Goal: Task Accomplishment & Management: Complete application form

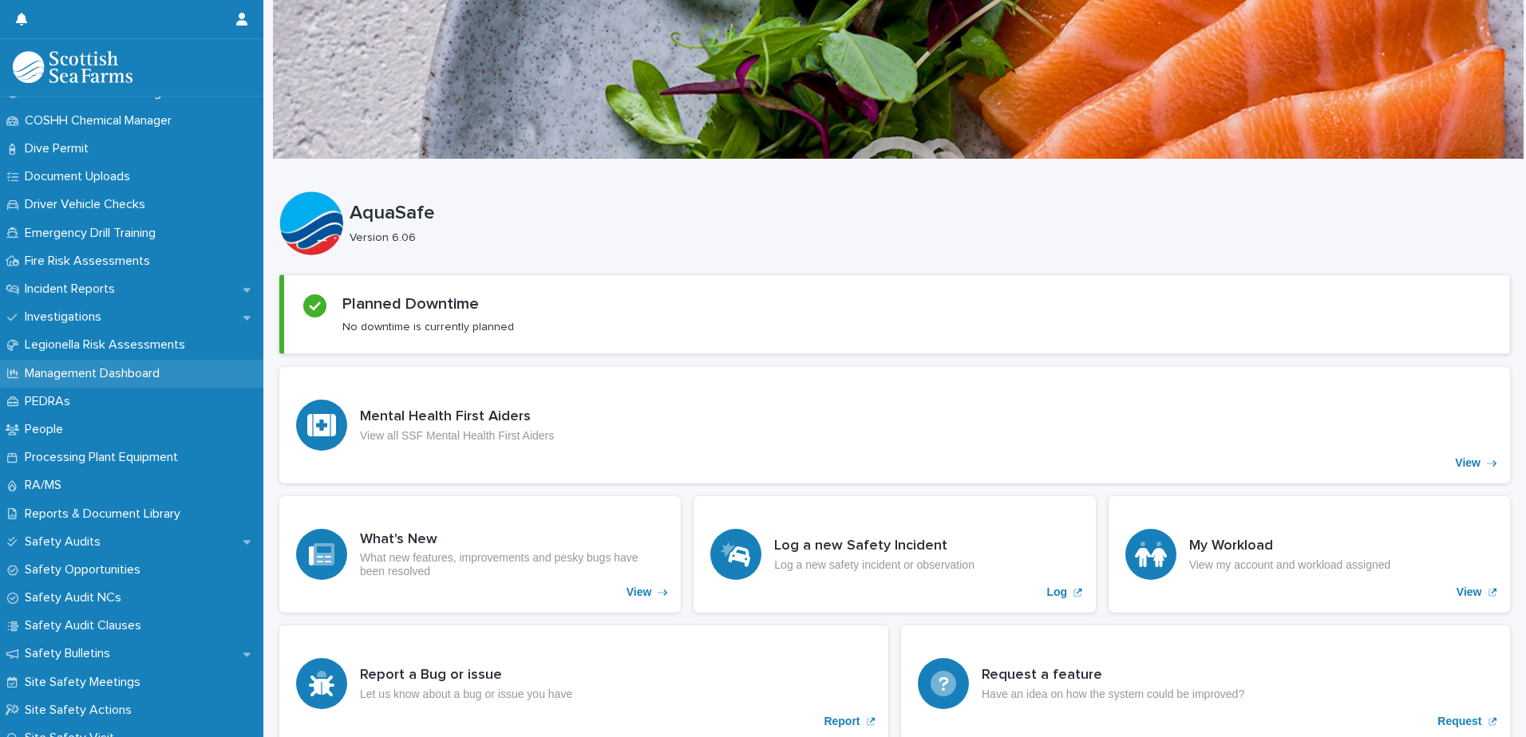
scroll to position [476, 0]
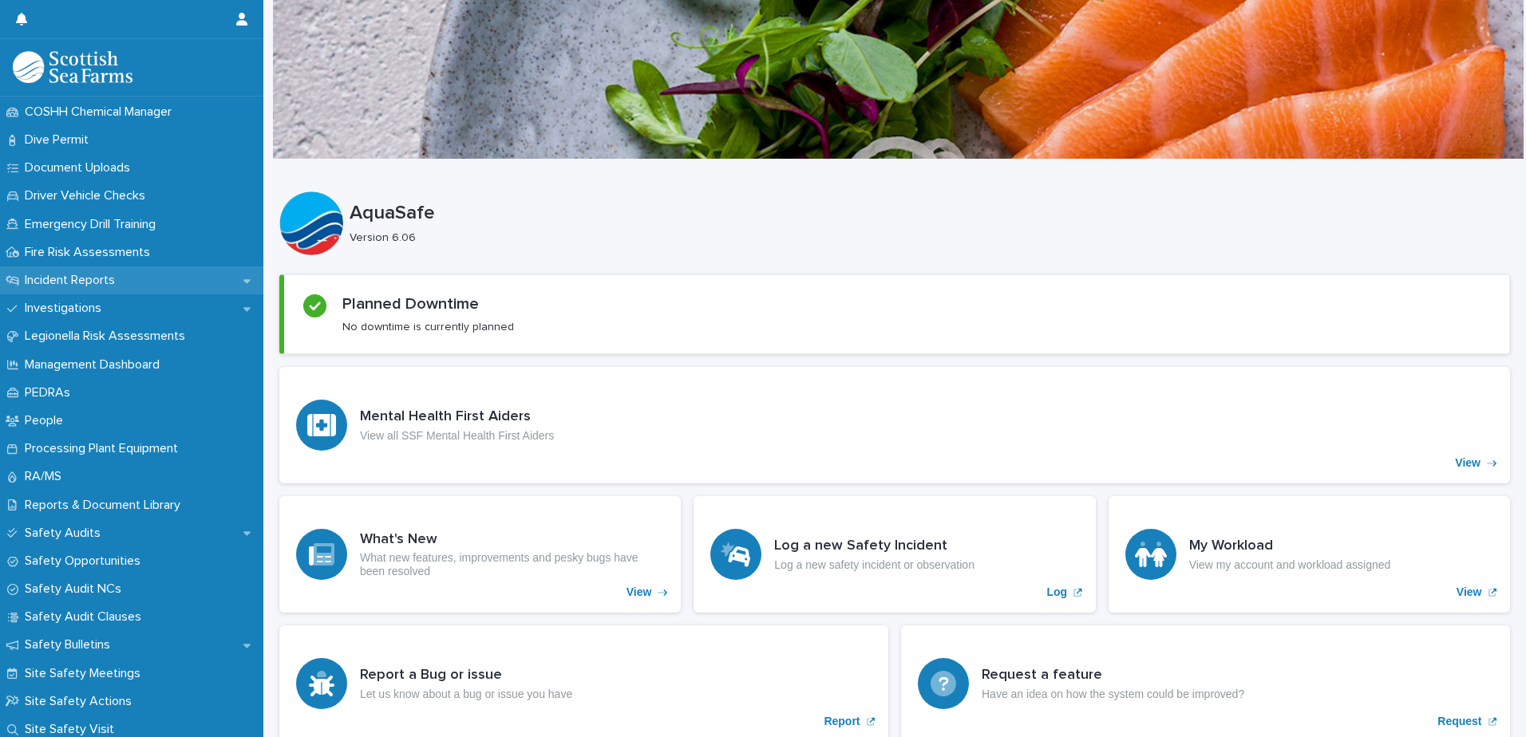
click at [89, 287] on p "Incident Reports" at bounding box center [72, 280] width 109 height 15
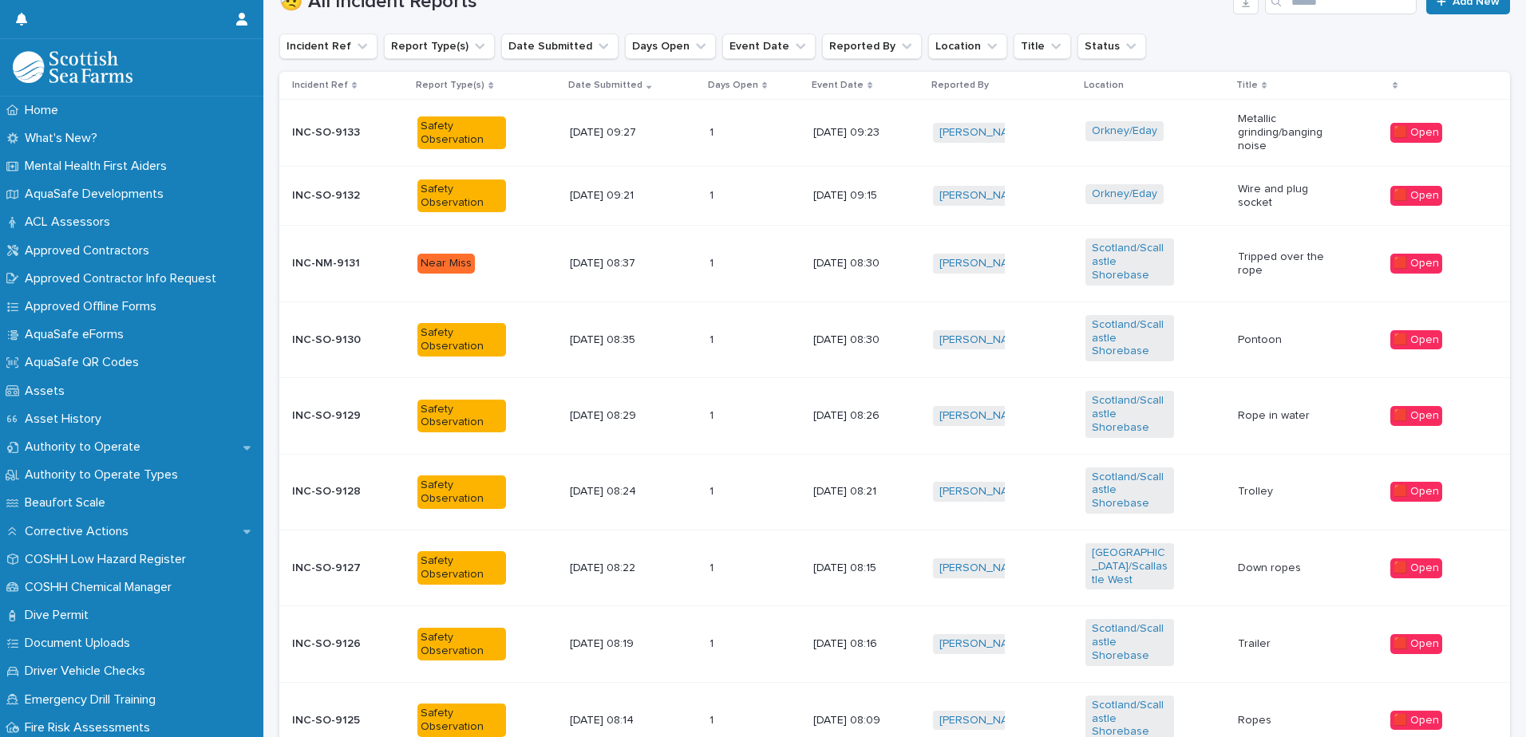
scroll to position [559, 0]
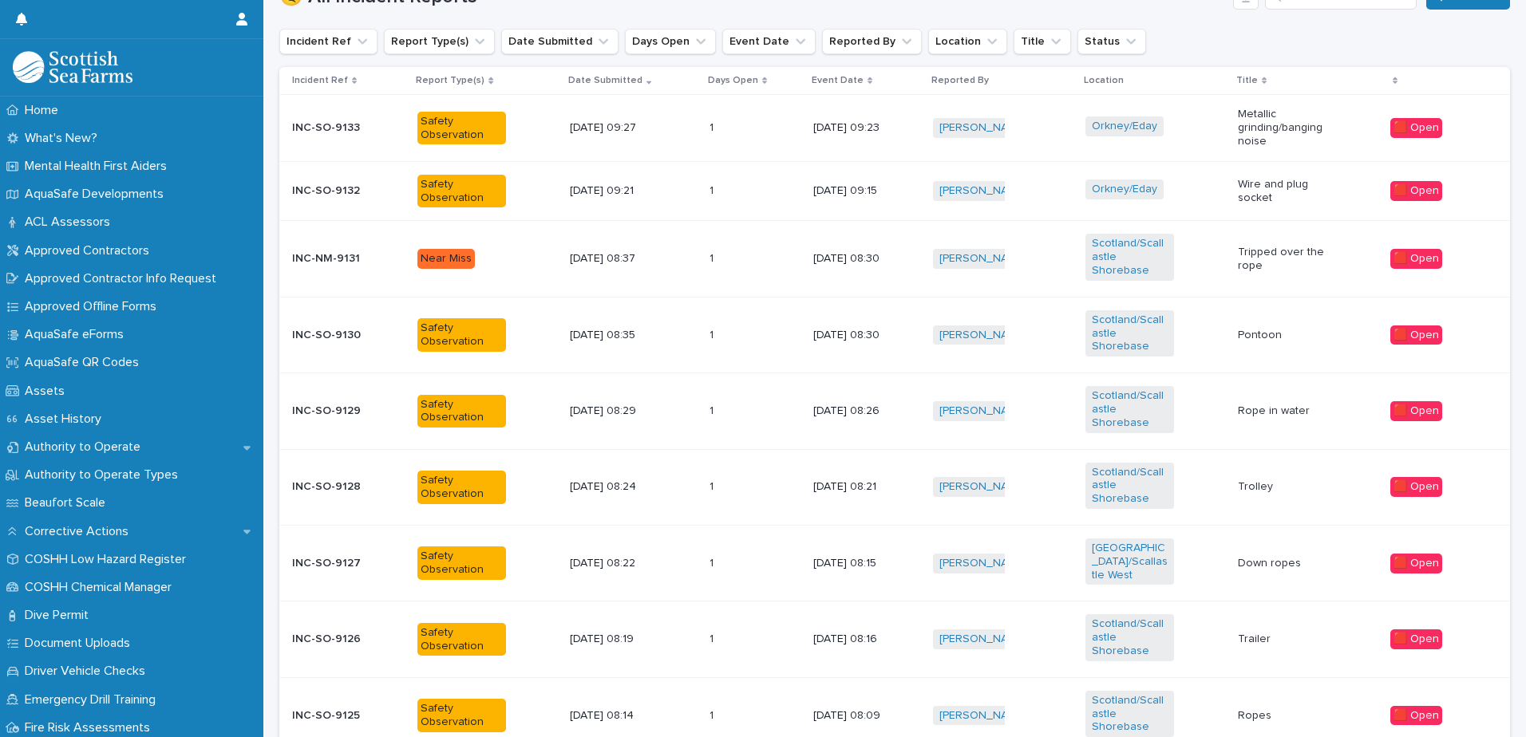
click at [1212, 239] on div "Scotland/Scallastle Shorebase" at bounding box center [1155, 258] width 140 height 62
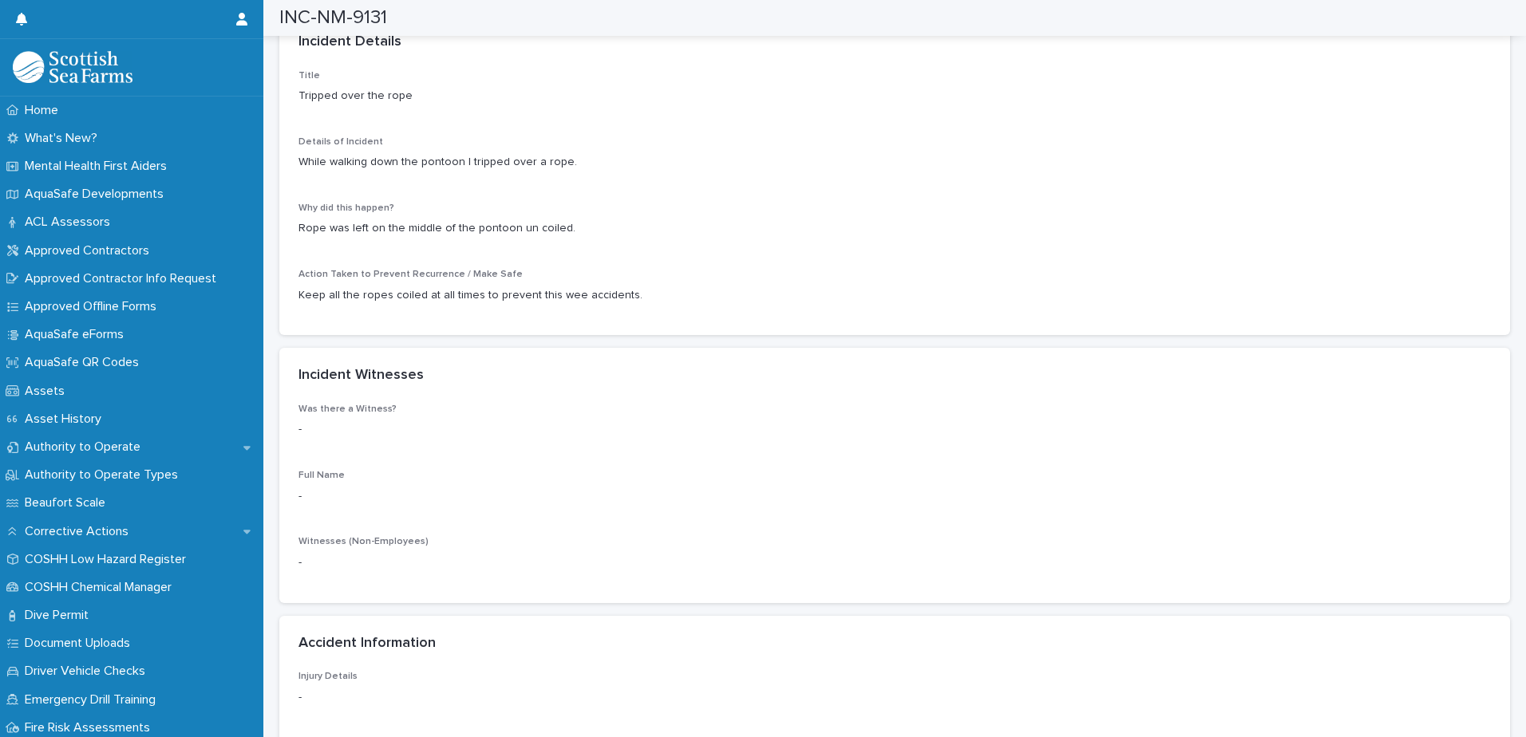
scroll to position [0, 5]
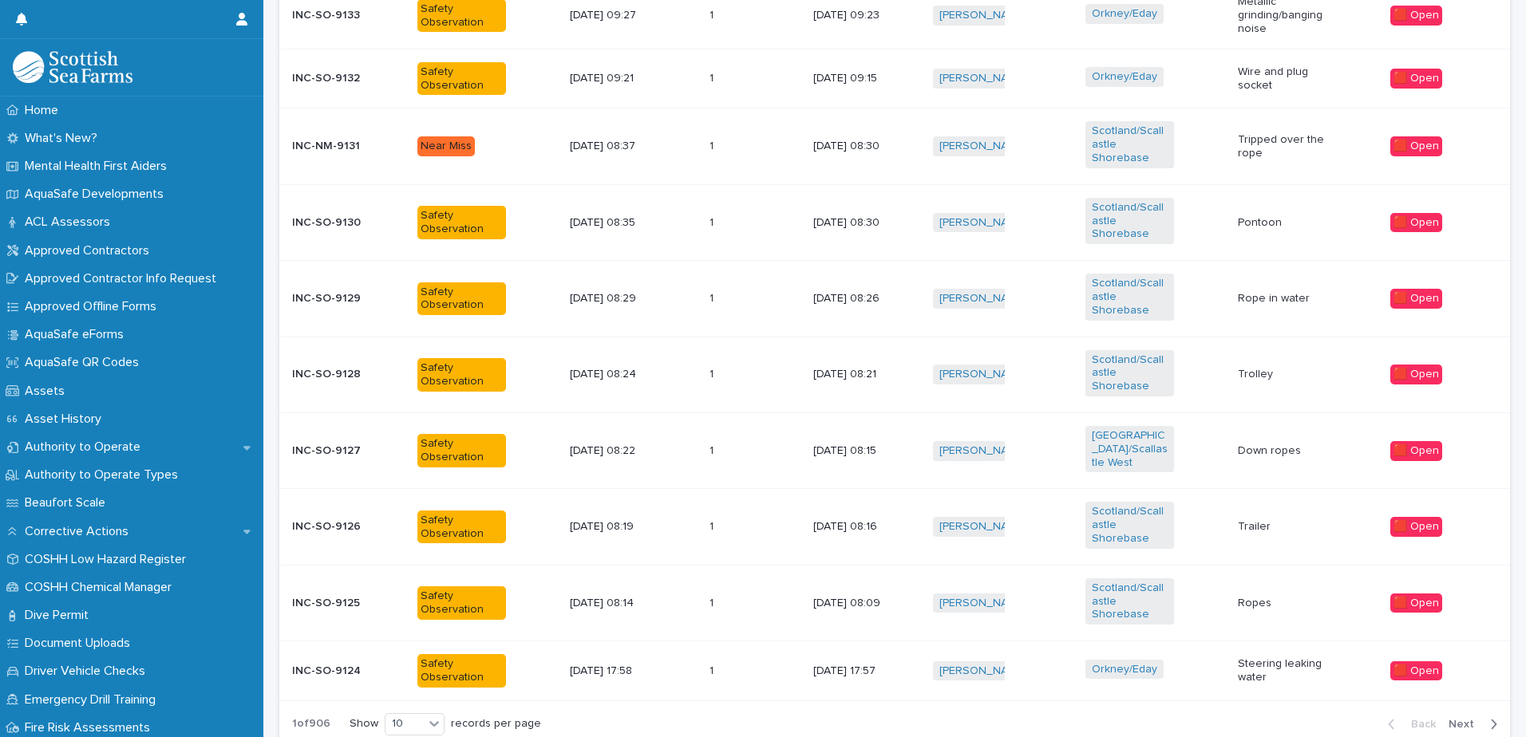
scroll to position [678, 0]
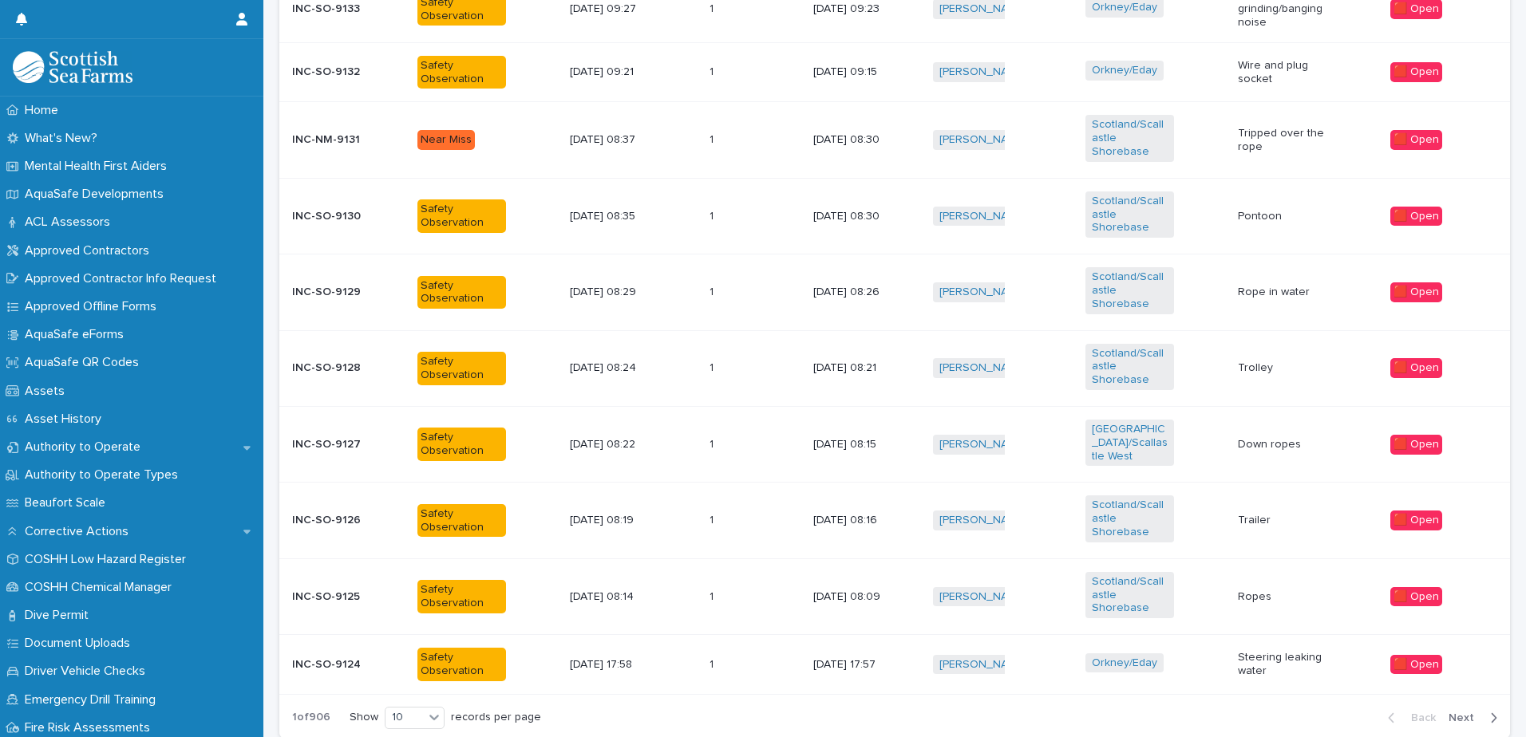
click at [1260, 355] on div "Trolley" at bounding box center [1308, 368] width 140 height 26
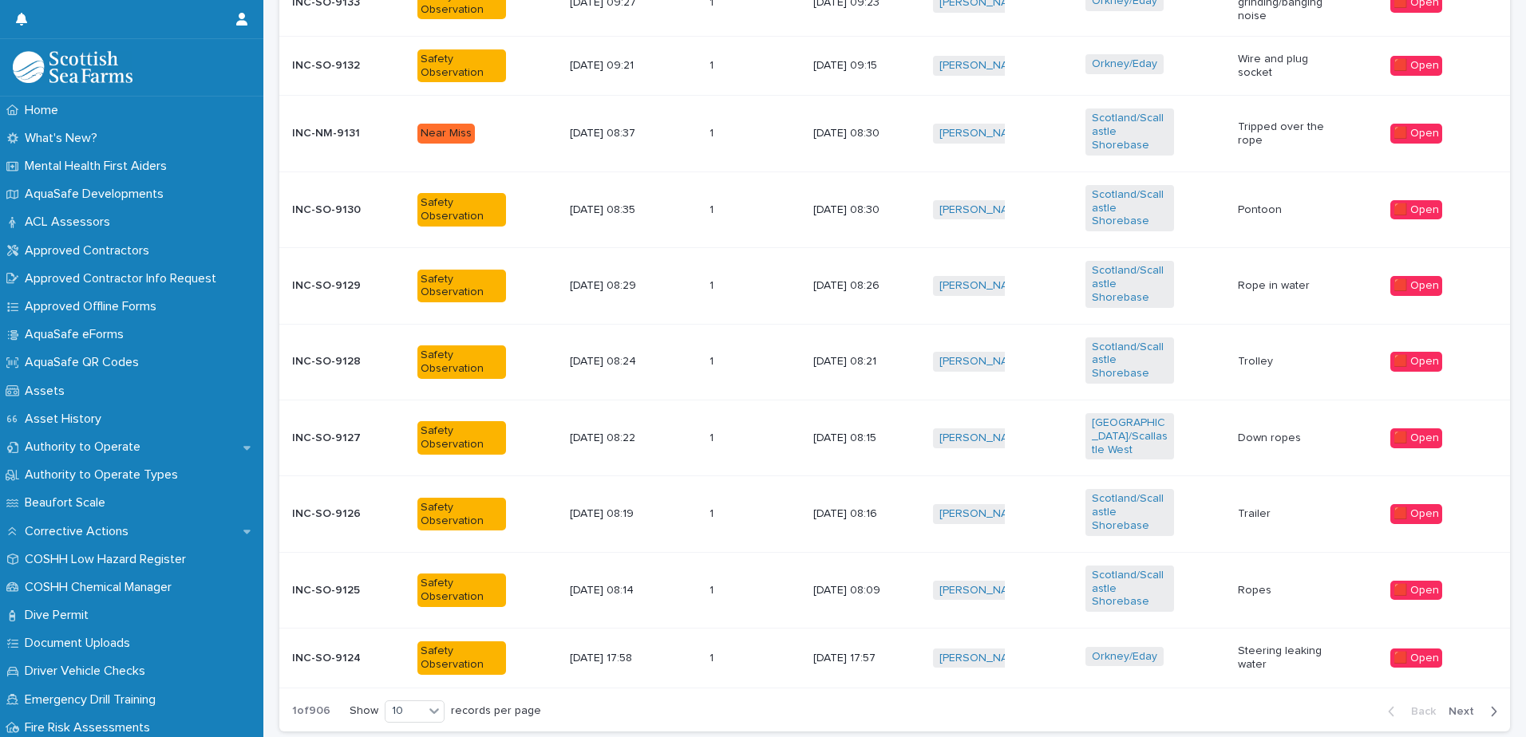
scroll to position [689, 0]
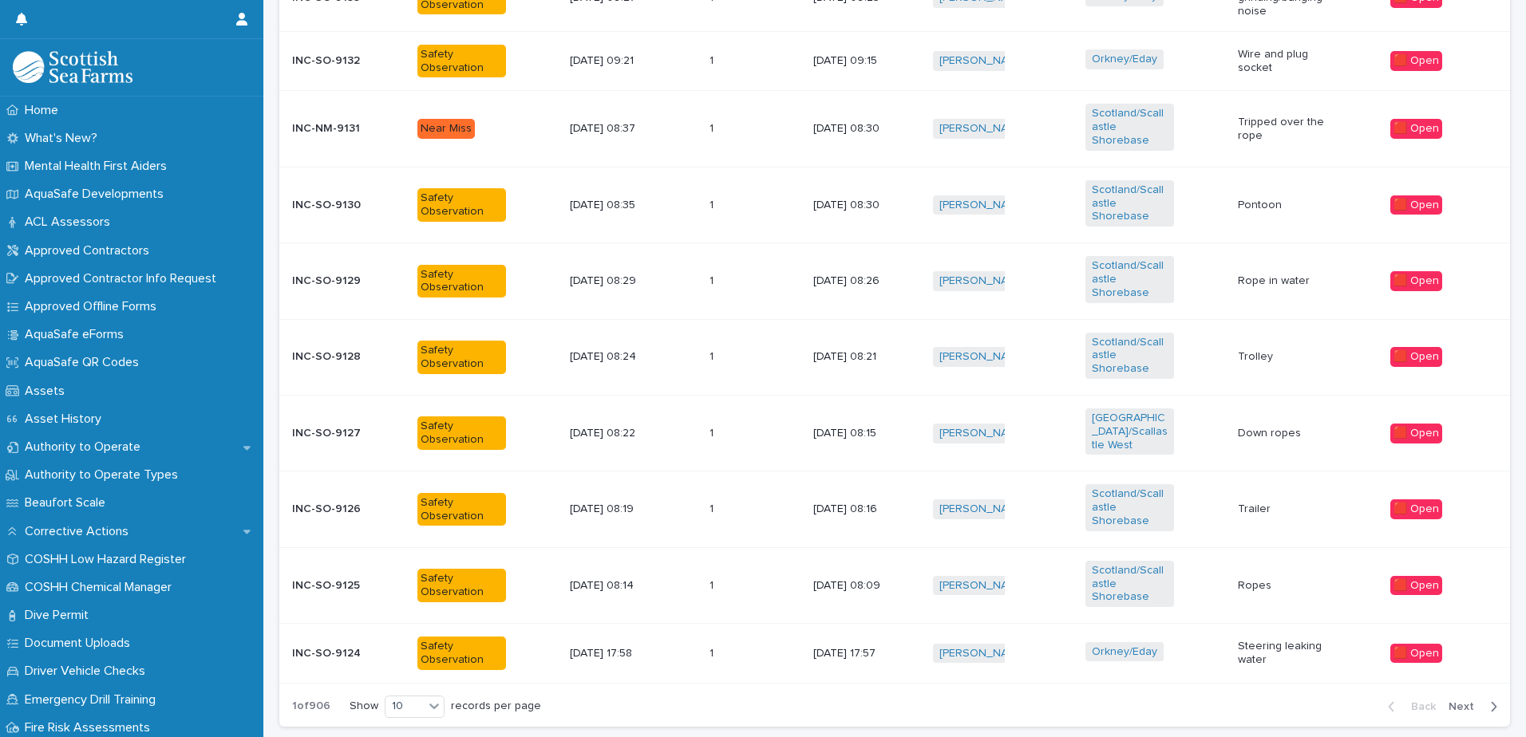
click at [1451, 702] on span "Next" at bounding box center [1466, 707] width 35 height 11
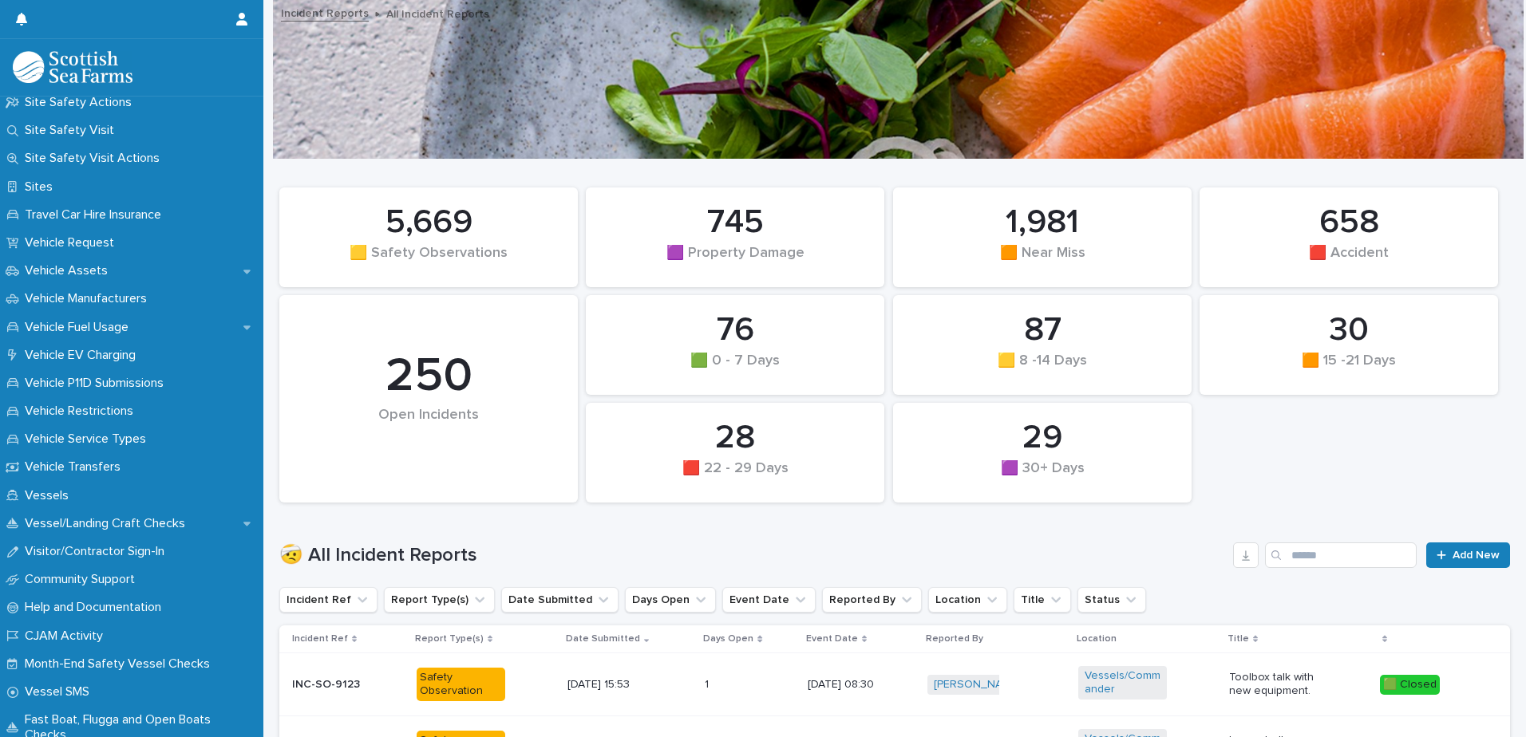
scroll to position [1256, 0]
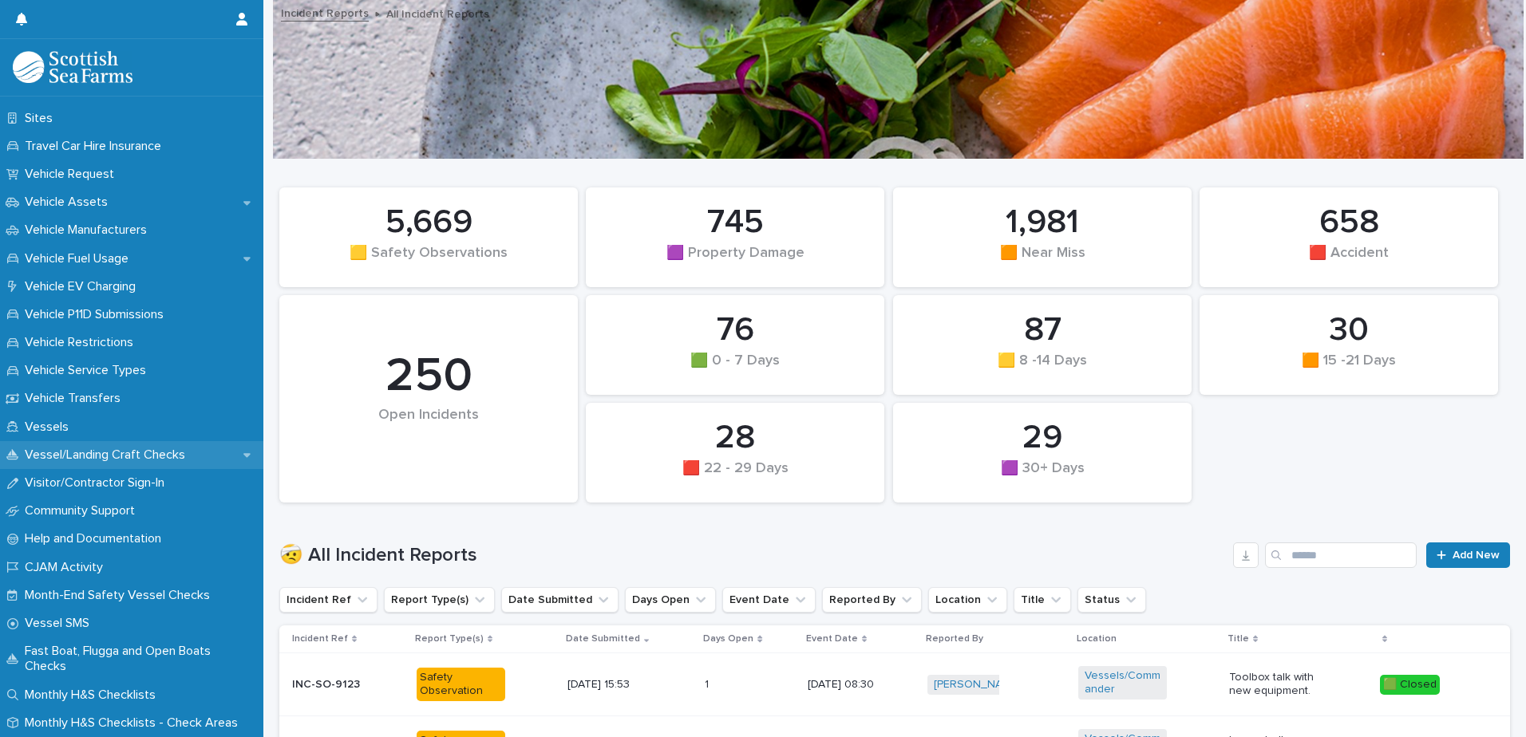
click at [131, 449] on p "Vessel/Landing Craft Checks" at bounding box center [108, 455] width 180 height 15
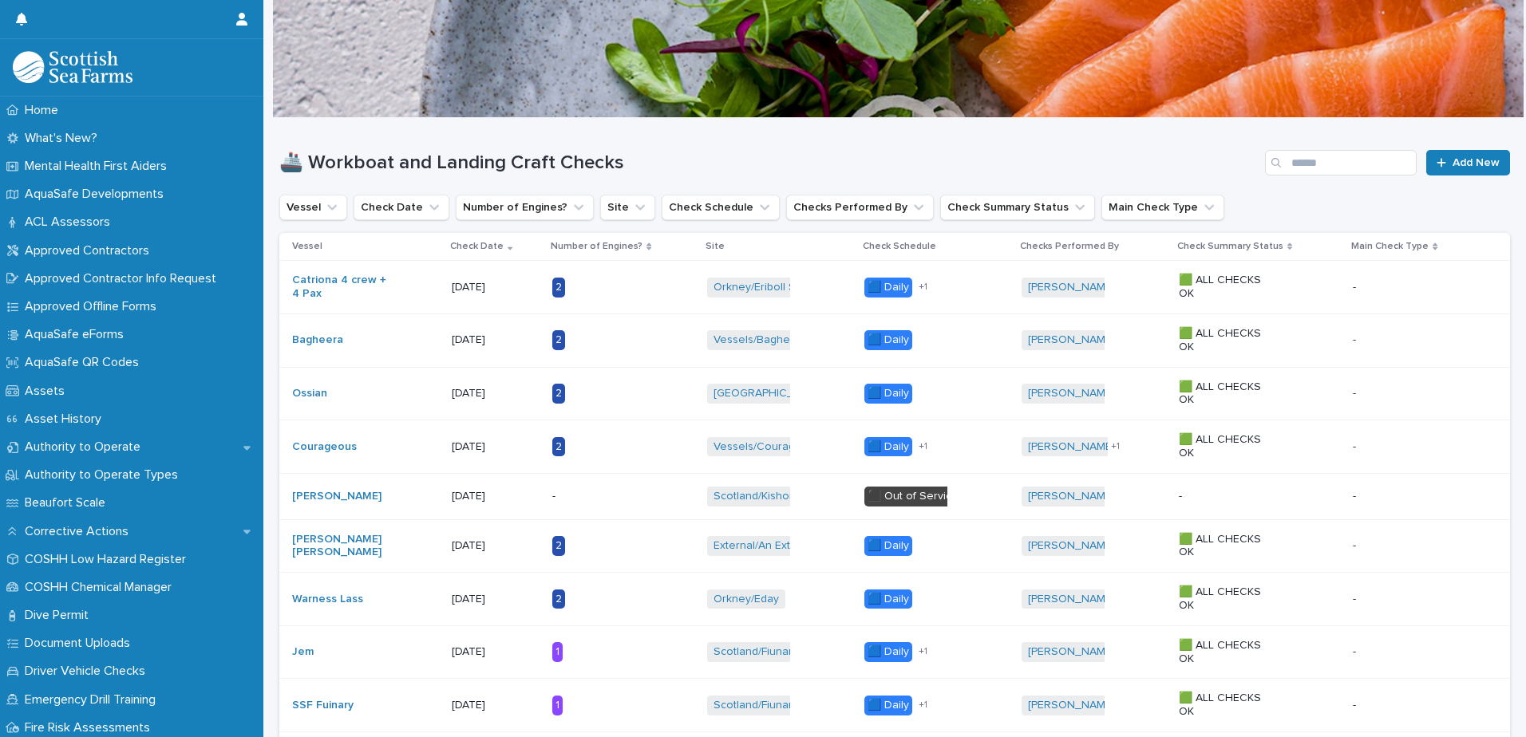
scroll to position [34, 0]
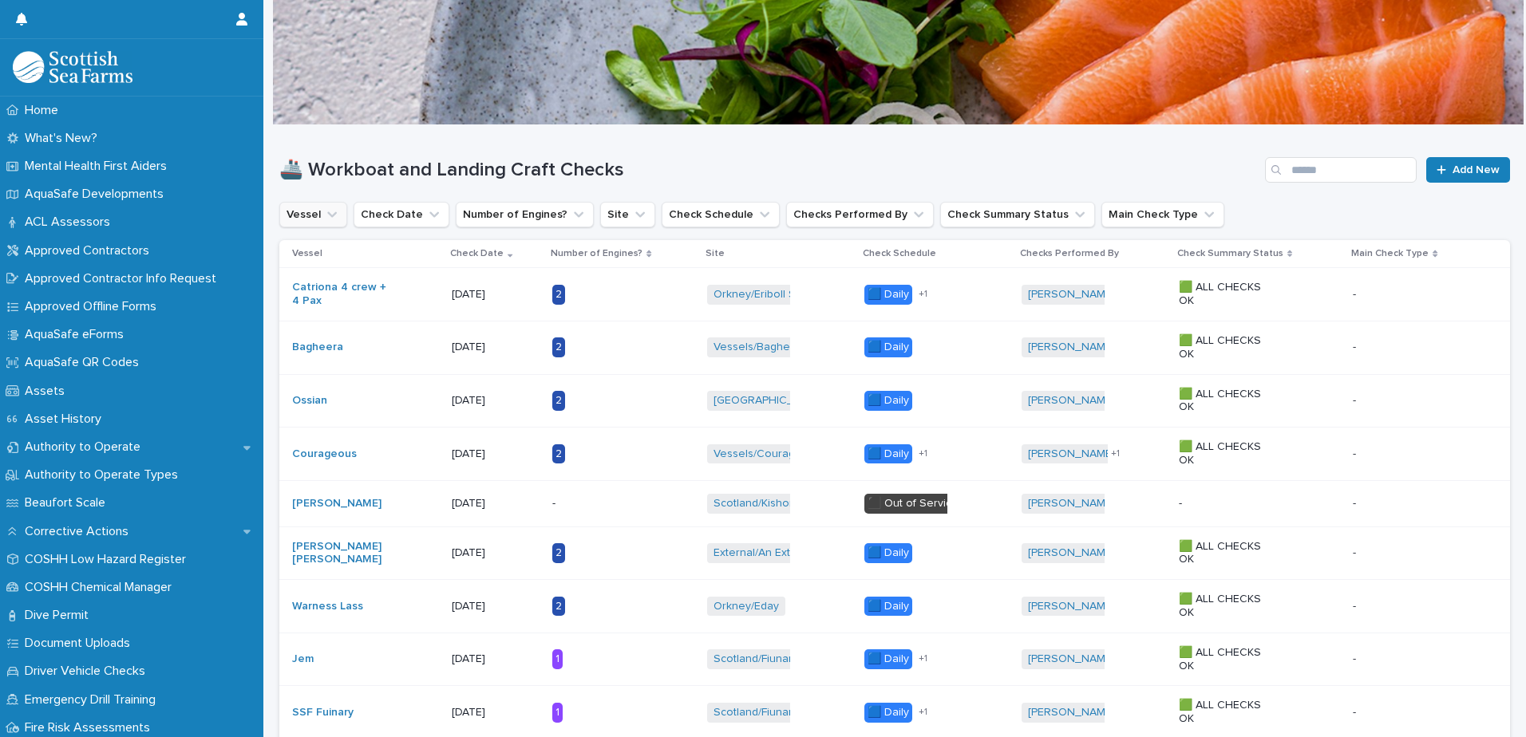
click at [330, 219] on icon "Vessel" at bounding box center [332, 215] width 16 height 16
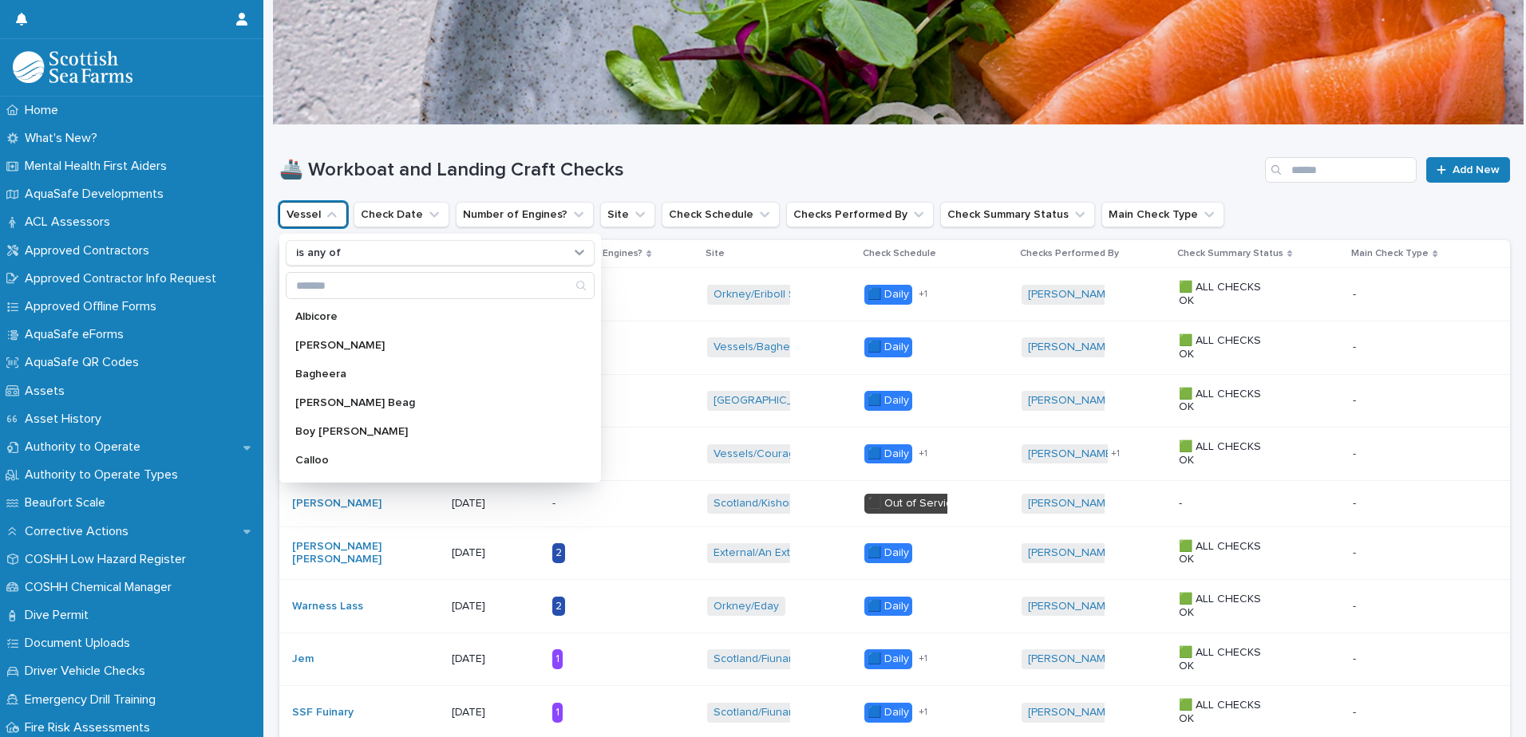
click at [361, 143] on div "🚢 Workboat and Landing Craft Checks Add New" at bounding box center [894, 163] width 1231 height 77
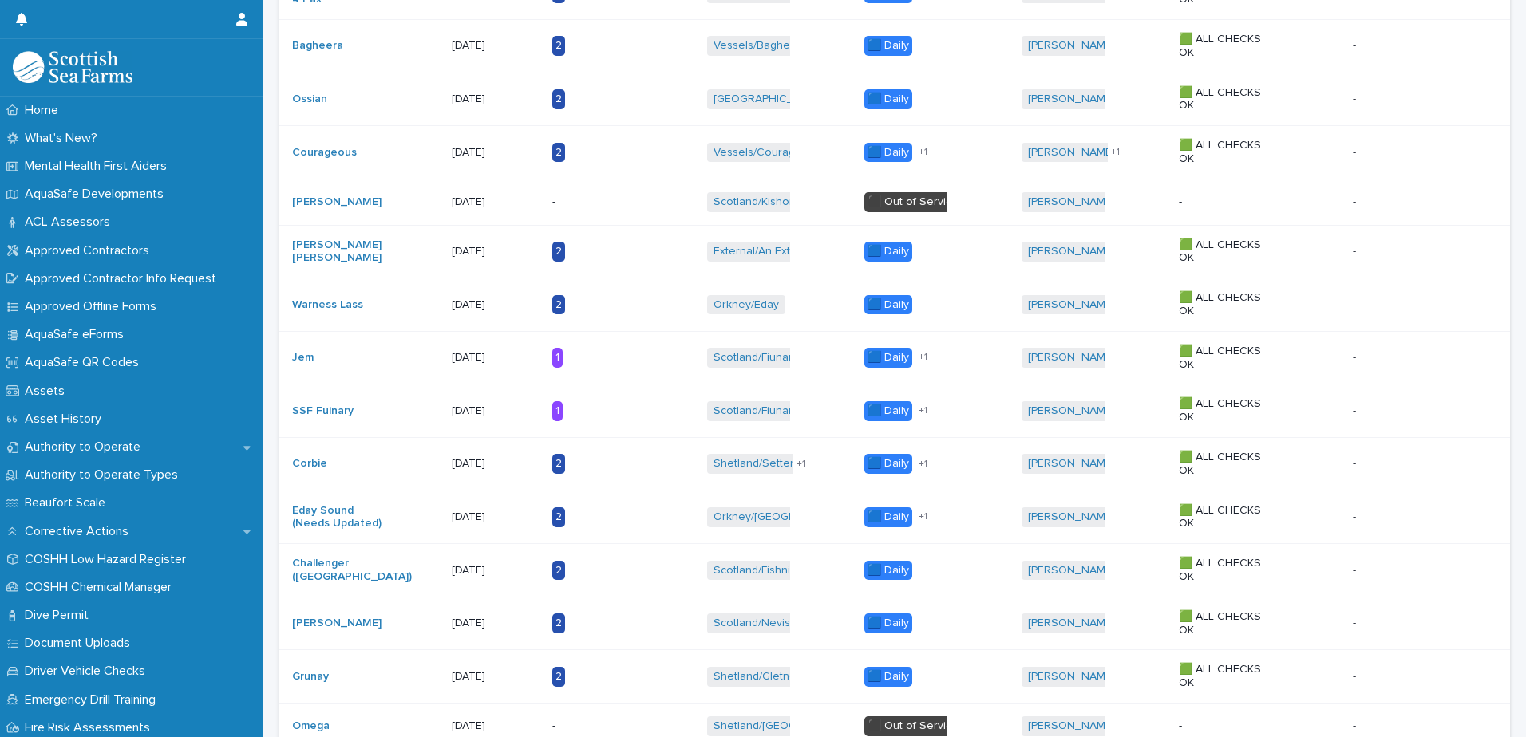
scroll to position [0, 0]
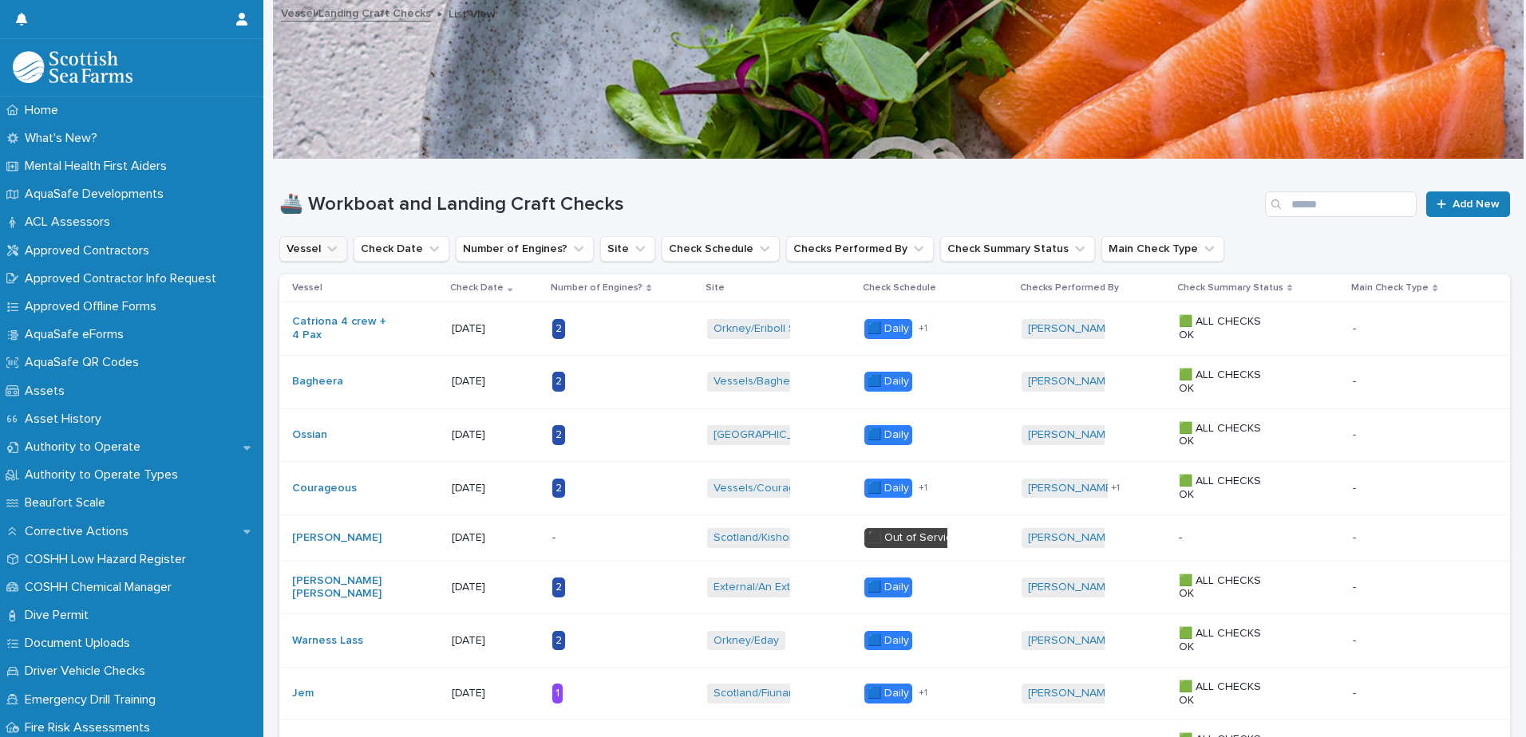
click at [329, 246] on icon "Vessel" at bounding box center [332, 249] width 16 height 16
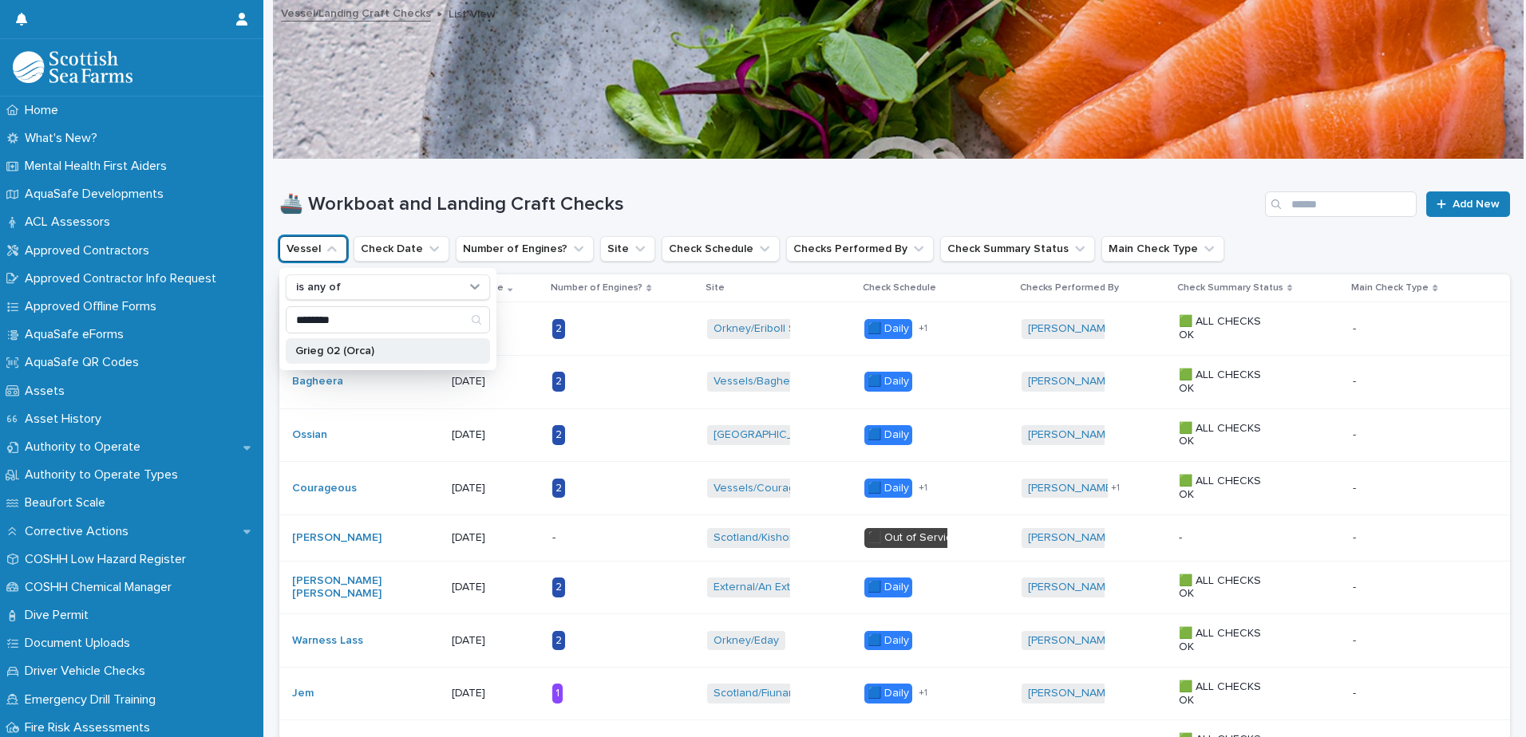
type input "********"
click at [363, 346] on p "Grieg 02 (Orca)" at bounding box center [379, 351] width 169 height 11
click at [770, 194] on h1 "🚢 Workboat and Landing Craft Checks" at bounding box center [768, 204] width 979 height 23
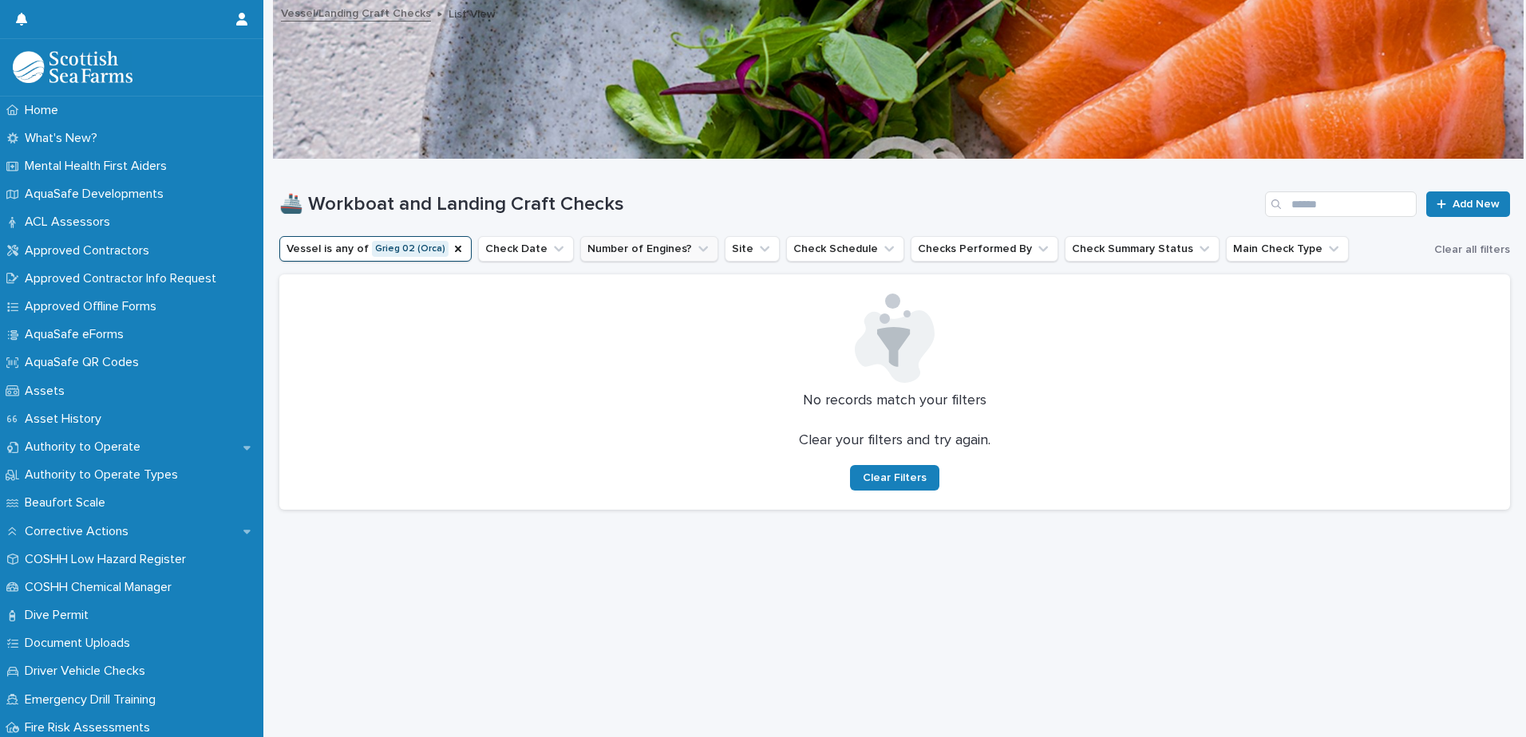
click at [453, 250] on icon "Vessel" at bounding box center [458, 249] width 13 height 13
click at [324, 254] on icon "Vessel" at bounding box center [332, 249] width 16 height 16
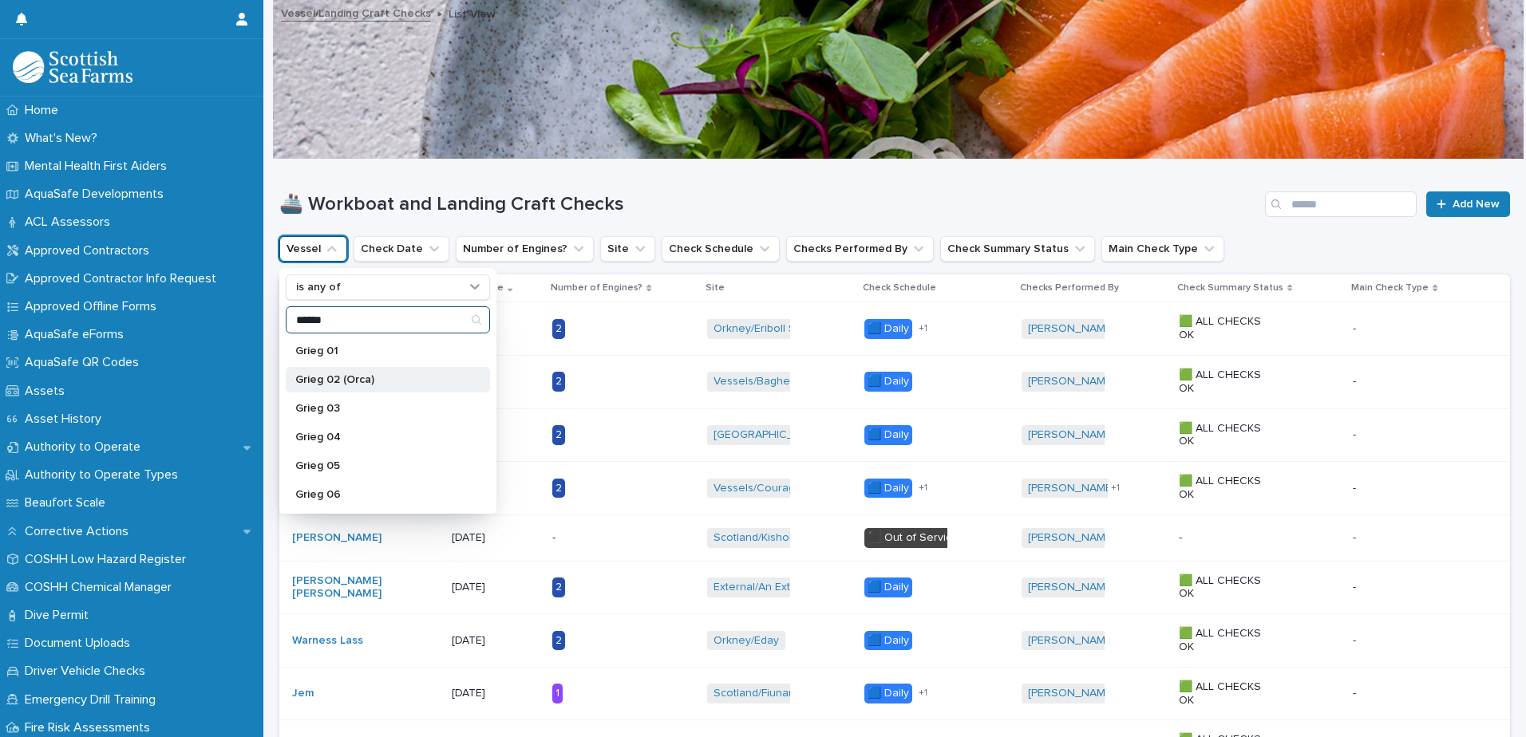
type input "*****"
click at [352, 376] on p "Grieg 02 (Orca)" at bounding box center [379, 379] width 169 height 11
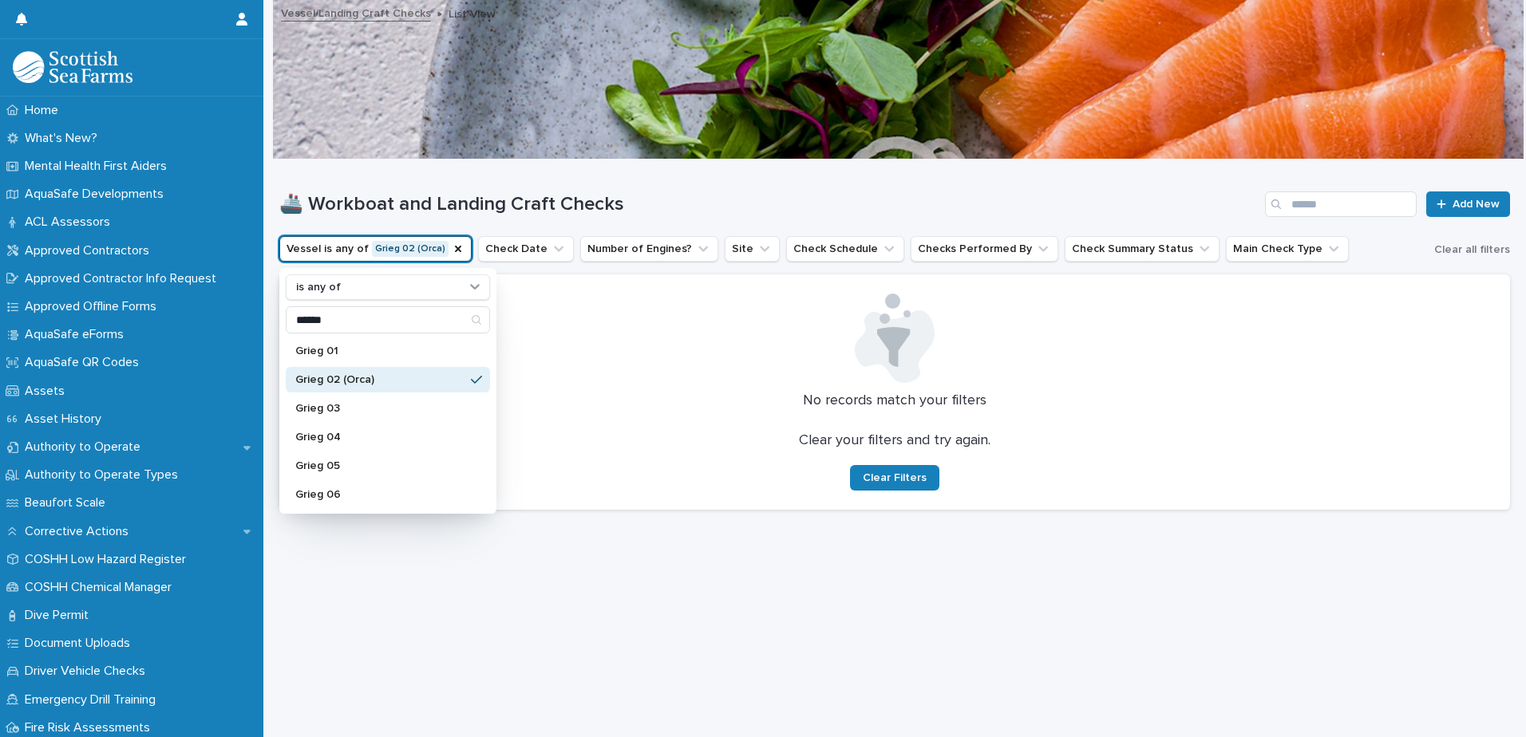
click at [686, 187] on div "🚢 Workboat and Landing Craft Checks Add New" at bounding box center [894, 198] width 1231 height 77
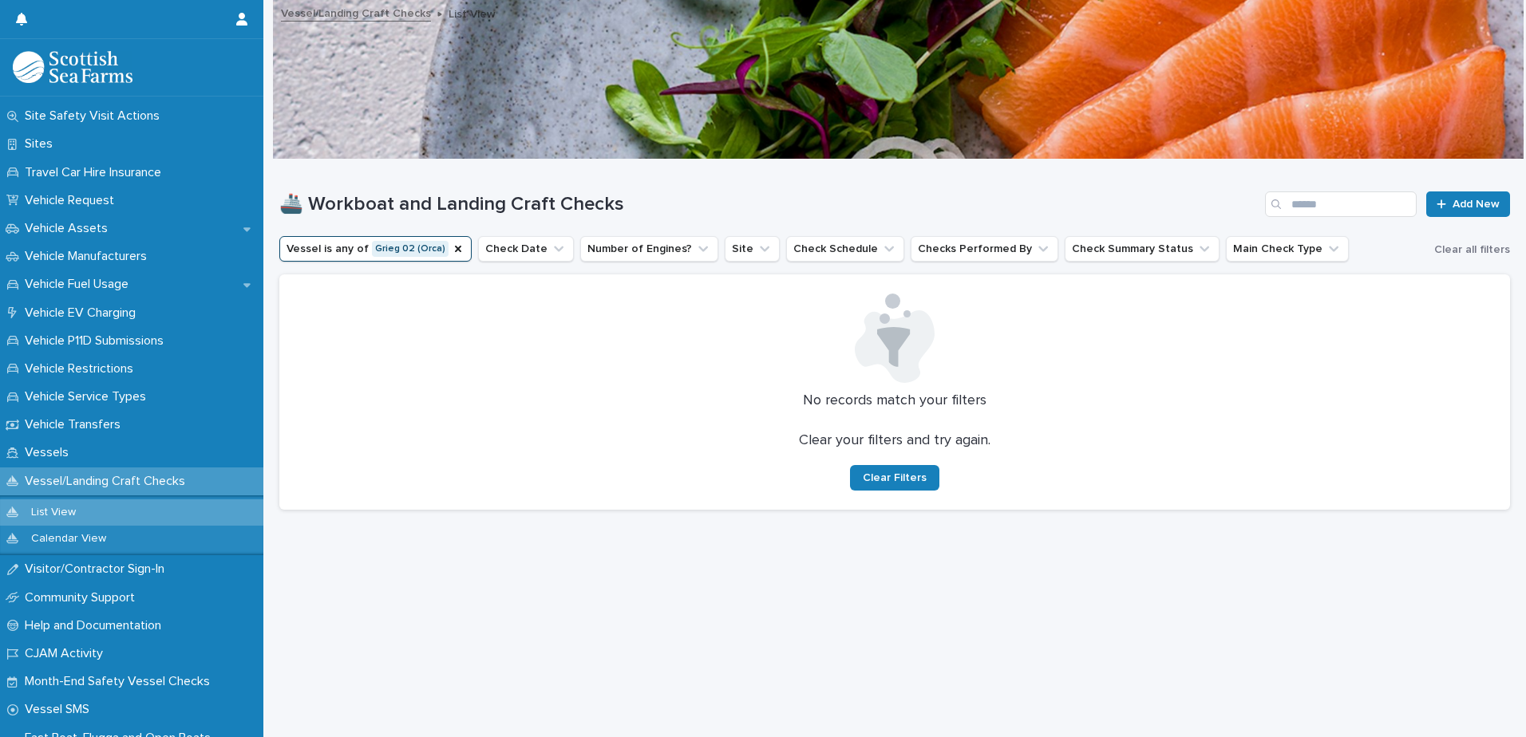
scroll to position [1204, 0]
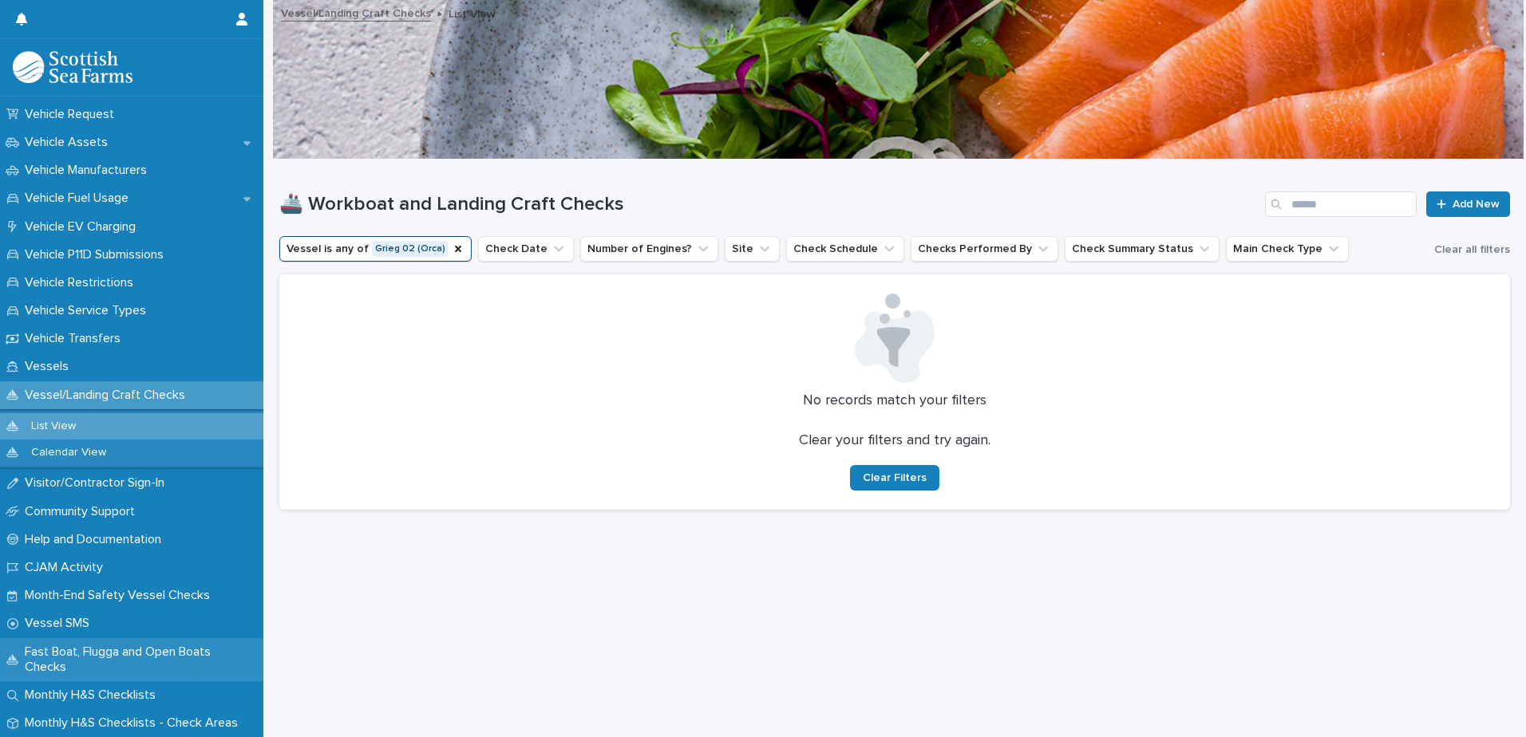
click at [121, 648] on p "Fast Boat, Flugga and Open Boats Checks" at bounding box center [140, 660] width 245 height 30
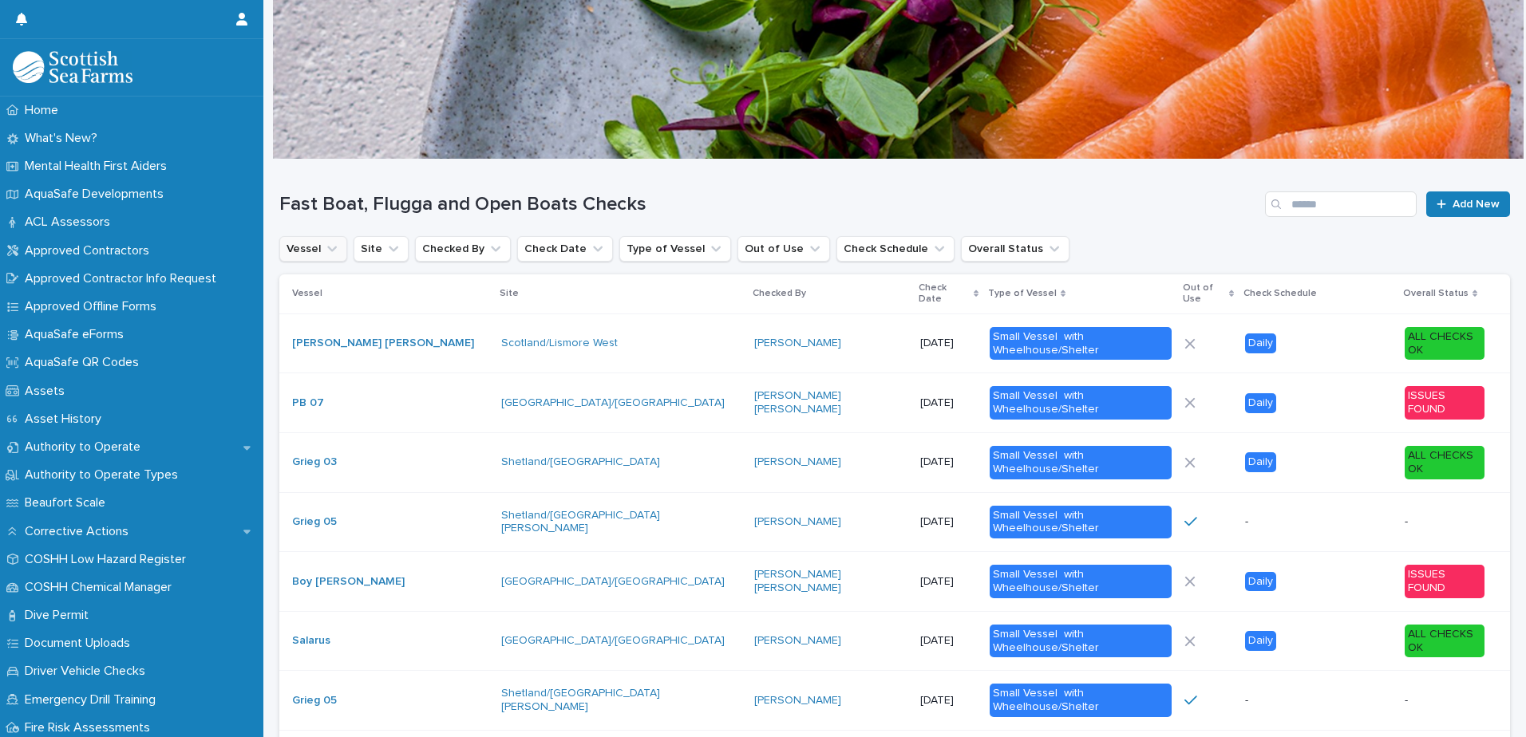
click at [331, 252] on icon "Vessel" at bounding box center [332, 249] width 16 height 16
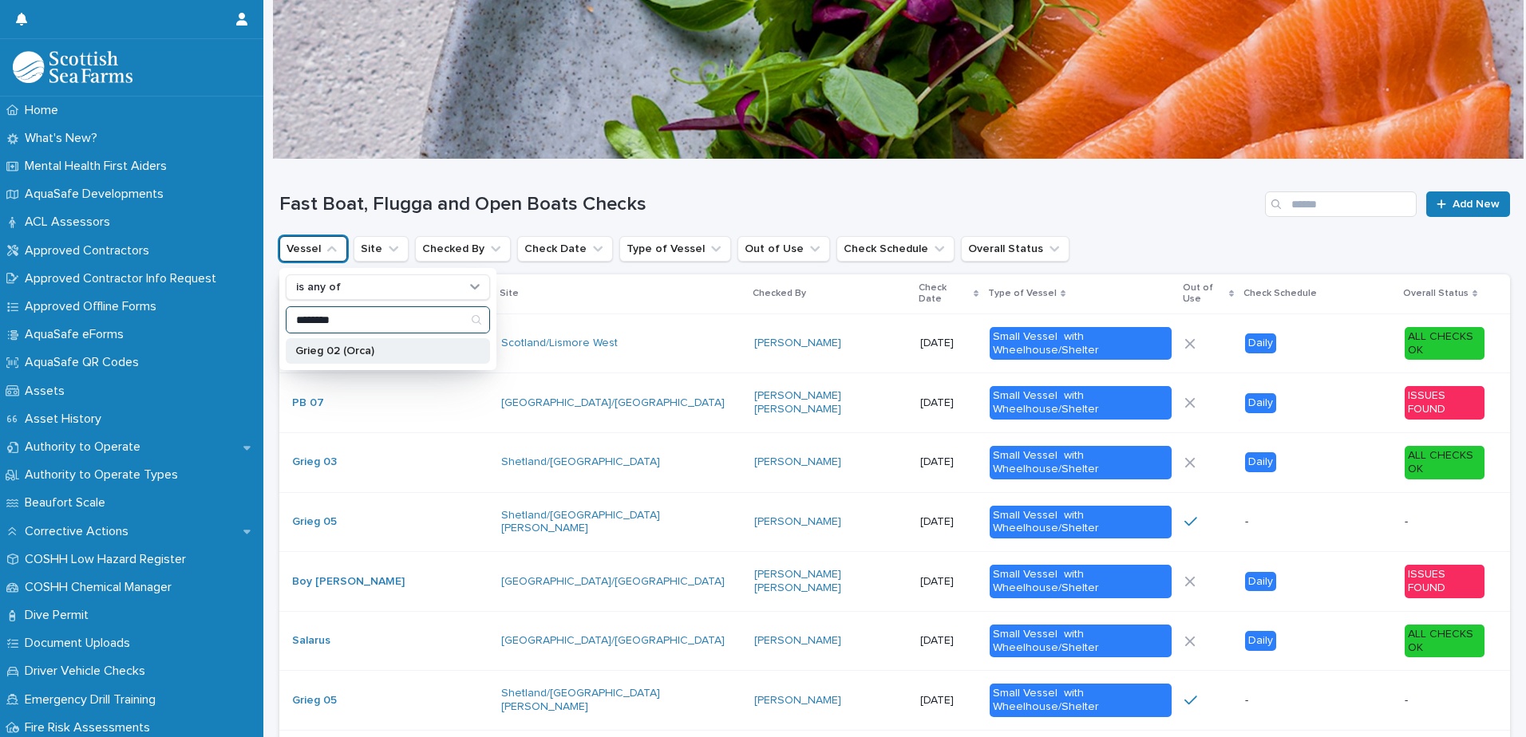
type input "********"
click at [356, 358] on div "Grieg 02 (Orca)" at bounding box center [388, 351] width 204 height 26
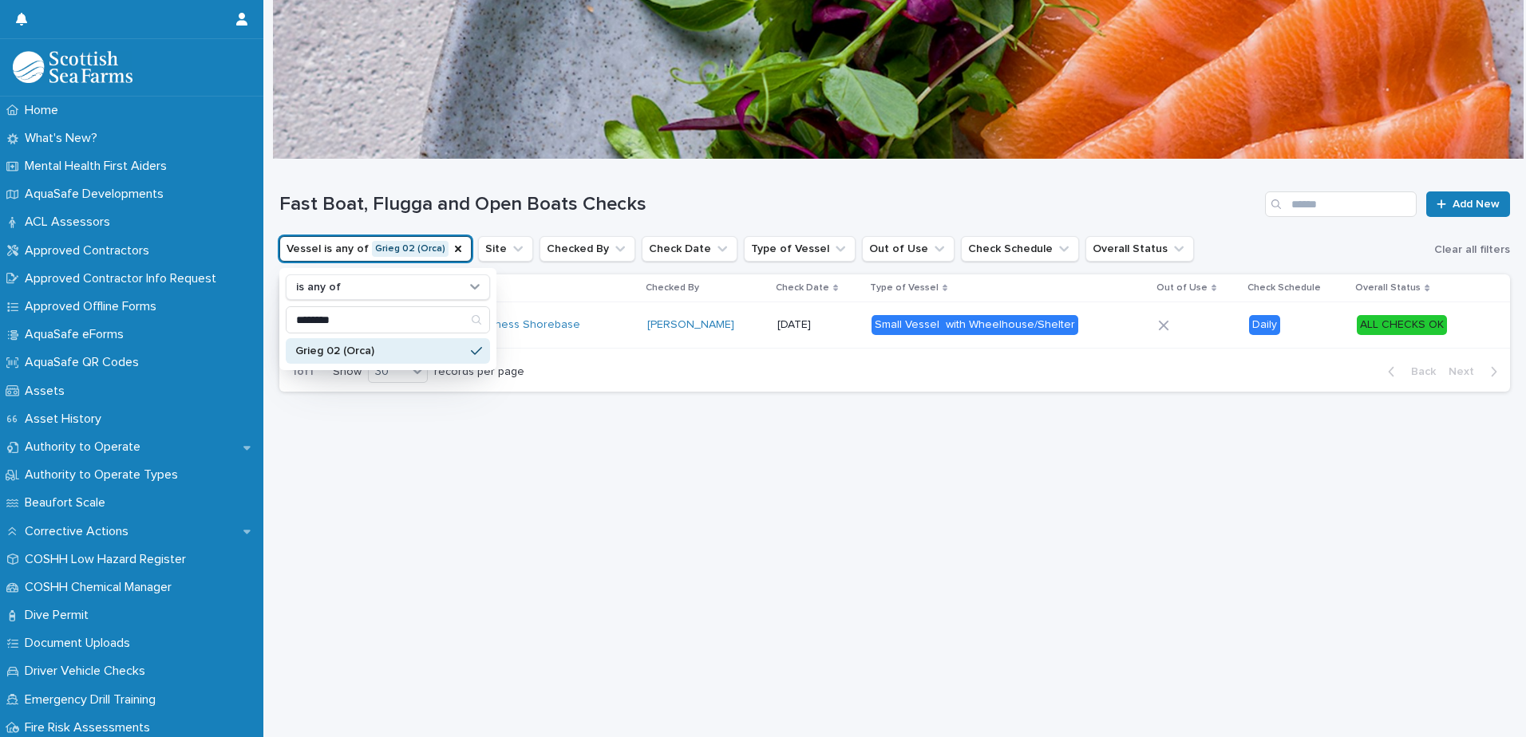
click at [697, 184] on div "Fast Boat, Flugga and Open Boats Checks Add New" at bounding box center [894, 198] width 1231 height 77
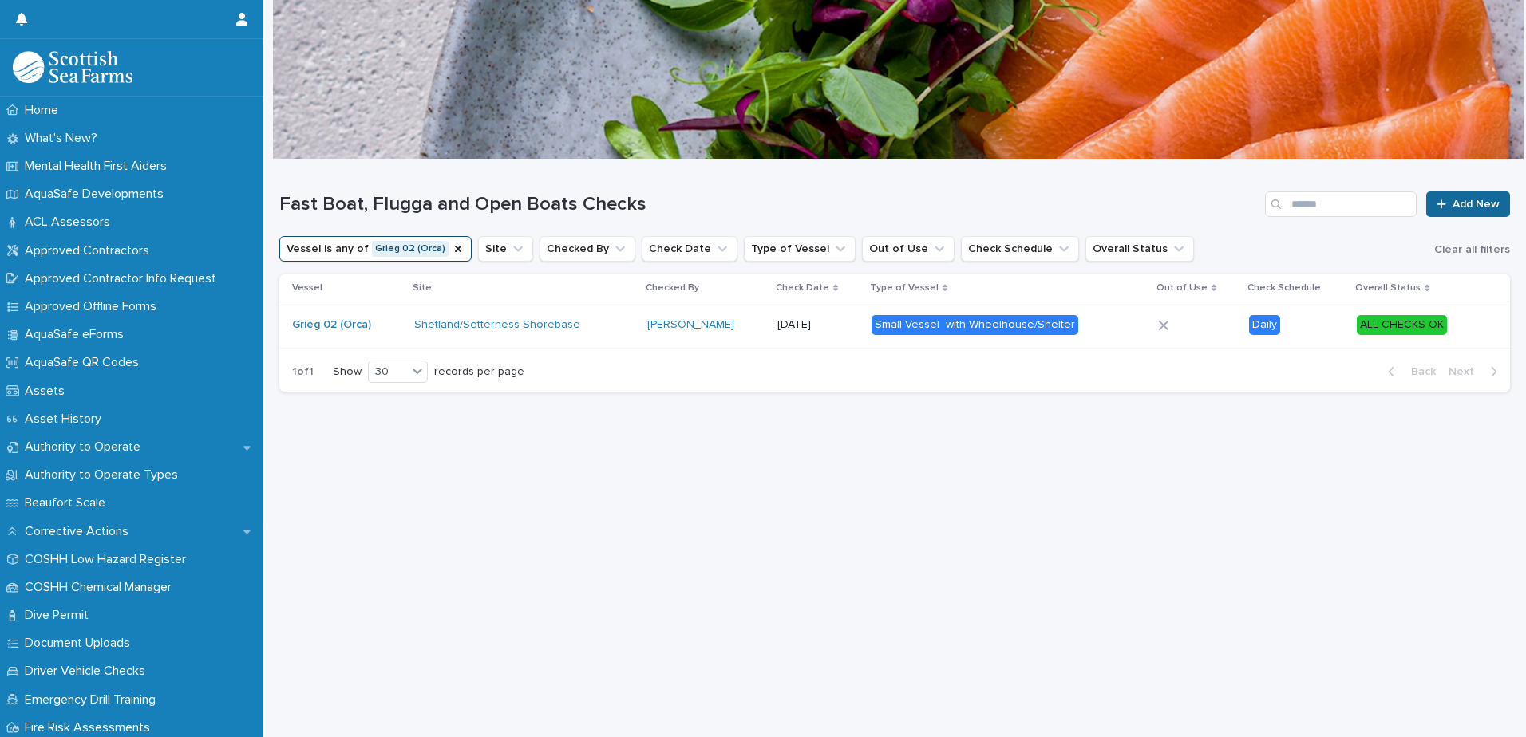
click at [1453, 204] on span "Add New" at bounding box center [1476, 204] width 47 height 11
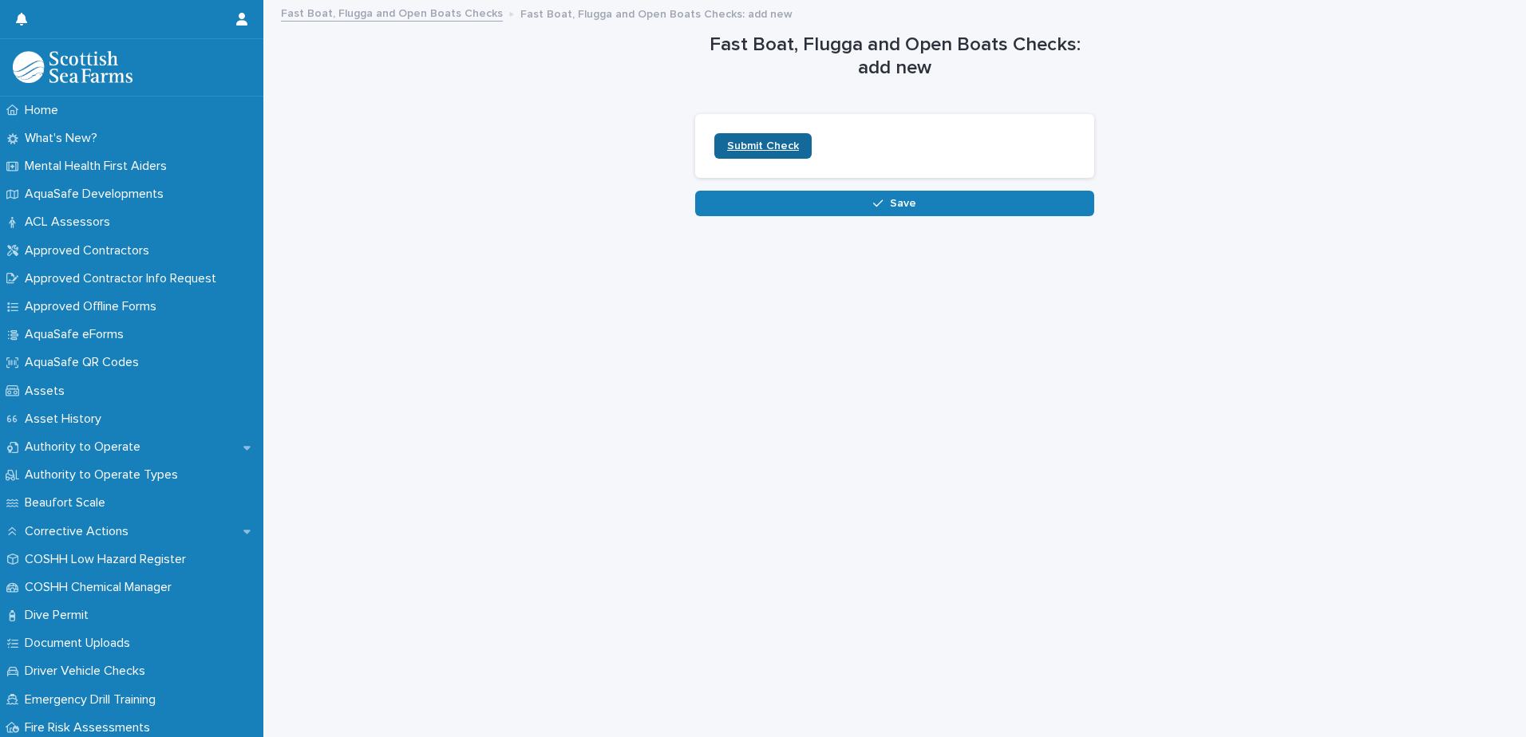
click at [764, 144] on span "Submit Check" at bounding box center [763, 145] width 72 height 11
click at [567, 106] on div "Fast Boat, Flugga and Open Boats Checks: add new Loading... Saving… Loading... …" at bounding box center [894, 109] width 1231 height 215
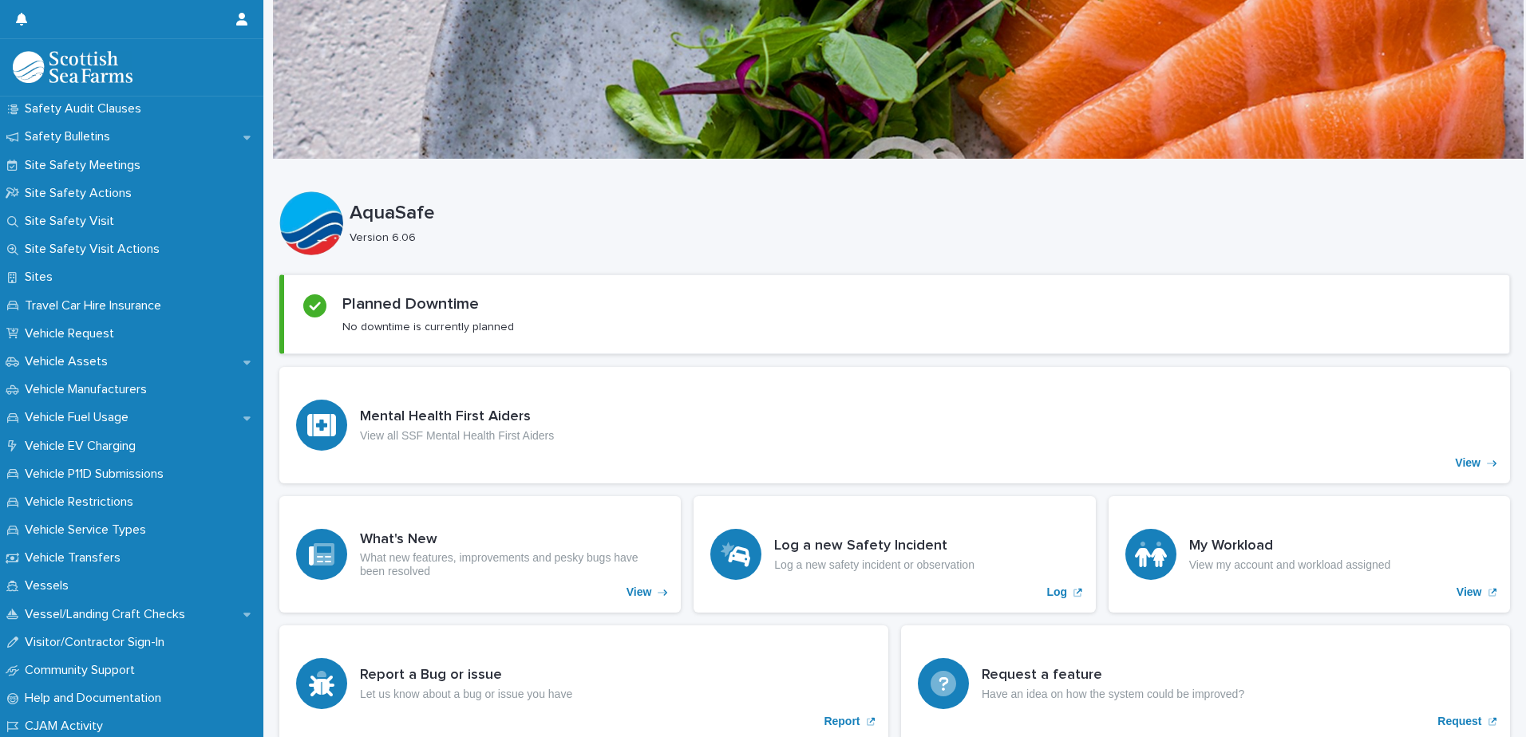
scroll to position [1144, 0]
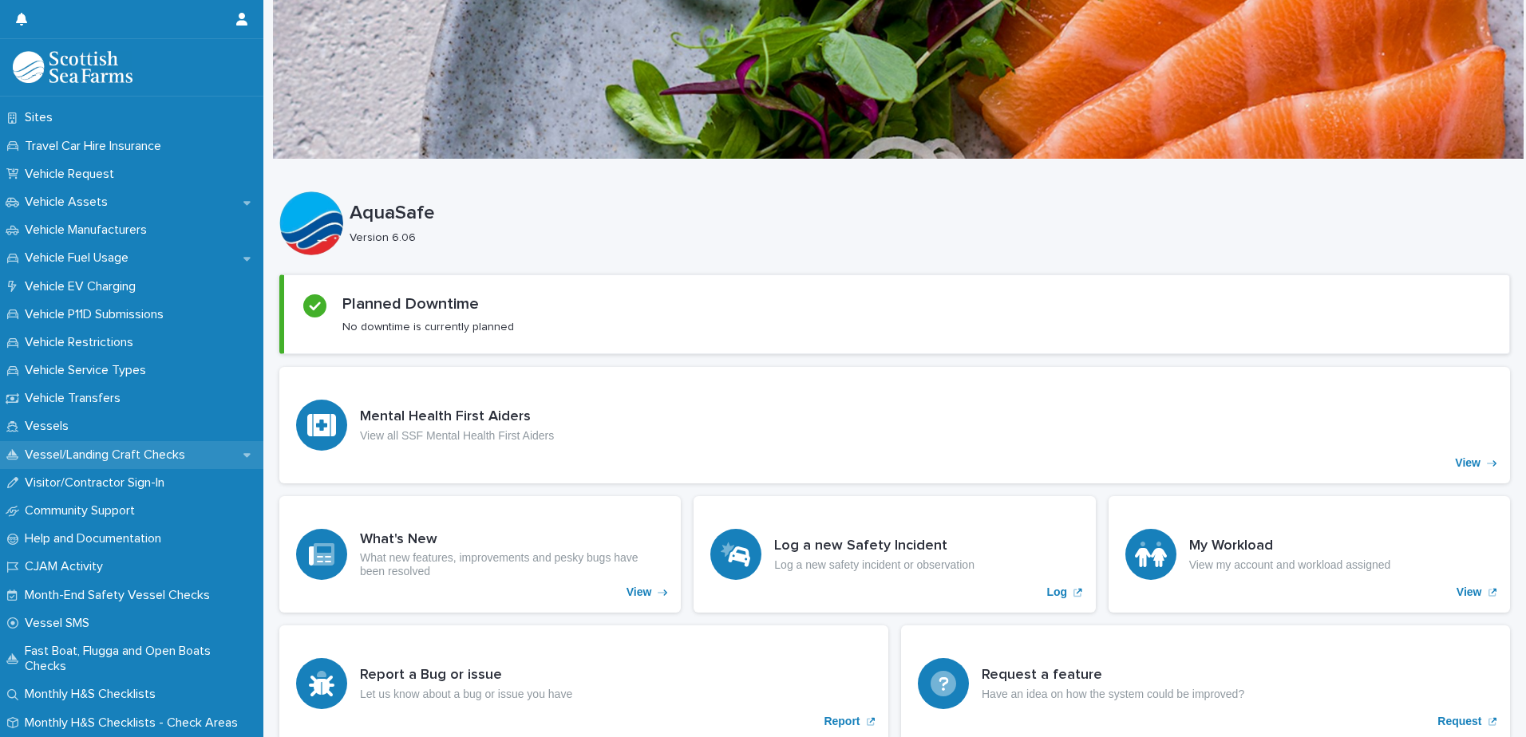
click at [109, 458] on p "Vessel/Landing Craft Checks" at bounding box center [108, 455] width 180 height 15
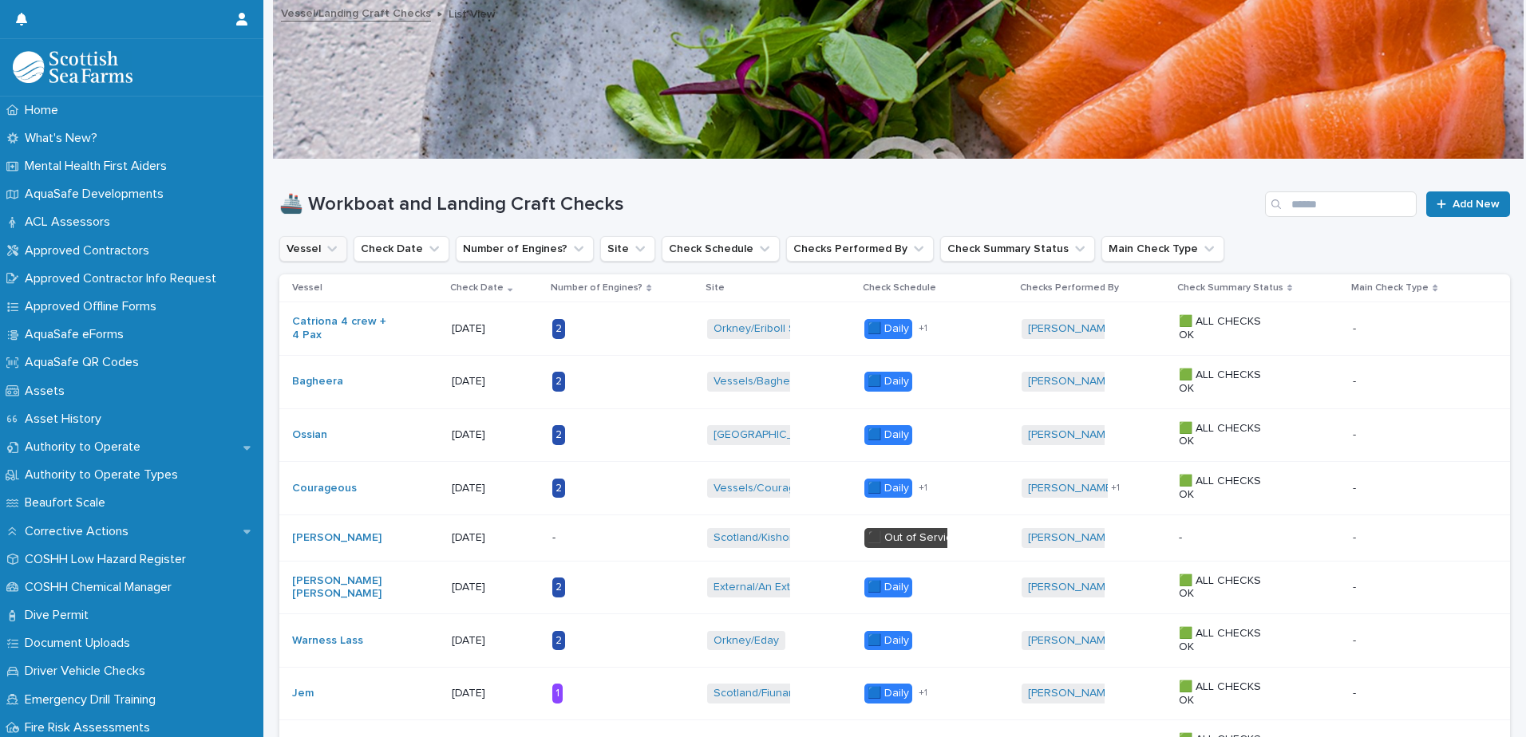
click at [324, 249] on icon "Vessel" at bounding box center [332, 249] width 16 height 16
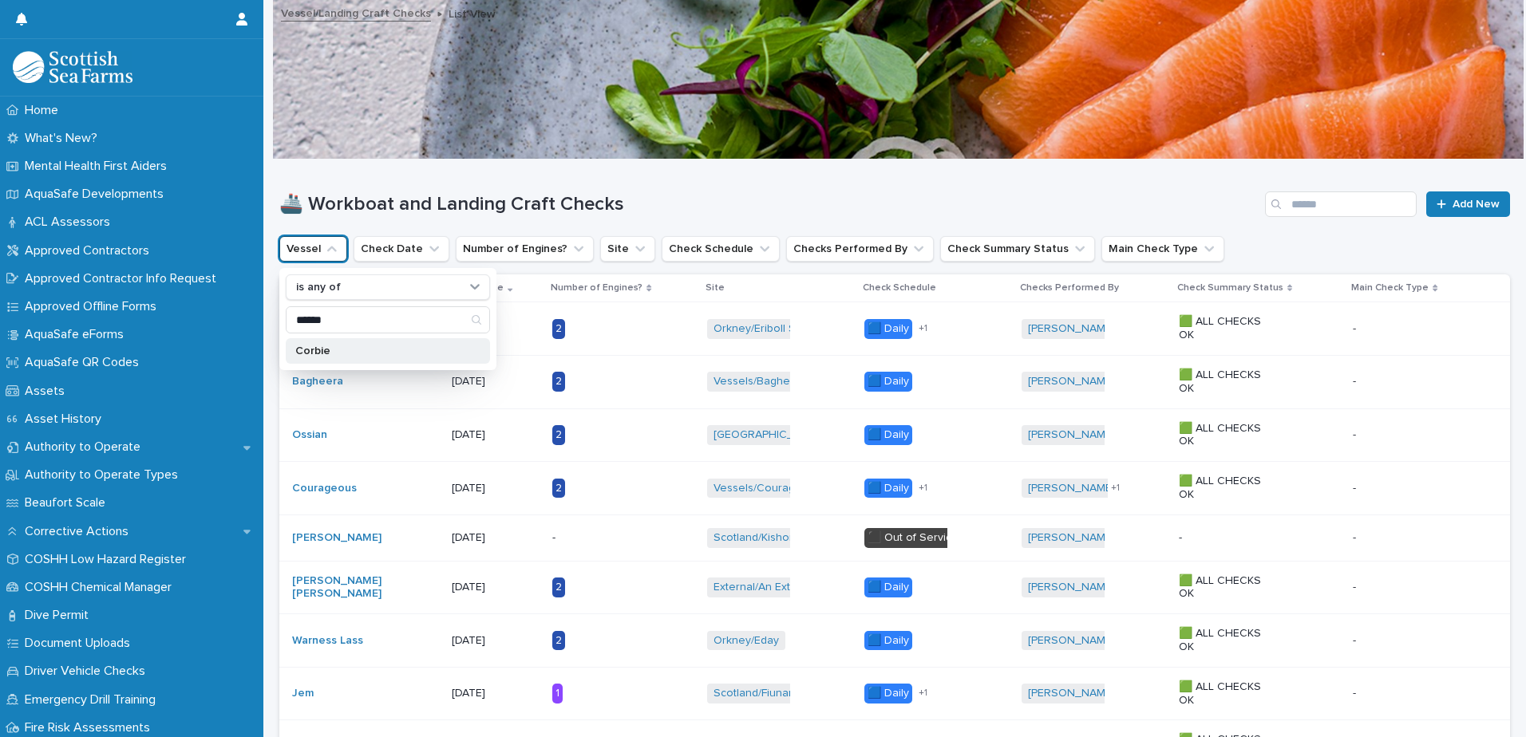
type input "******"
click at [326, 348] on p "Corbie" at bounding box center [379, 351] width 169 height 11
click at [702, 188] on div "🚢 Workboat and Landing Craft Checks Add New" at bounding box center [894, 198] width 1231 height 77
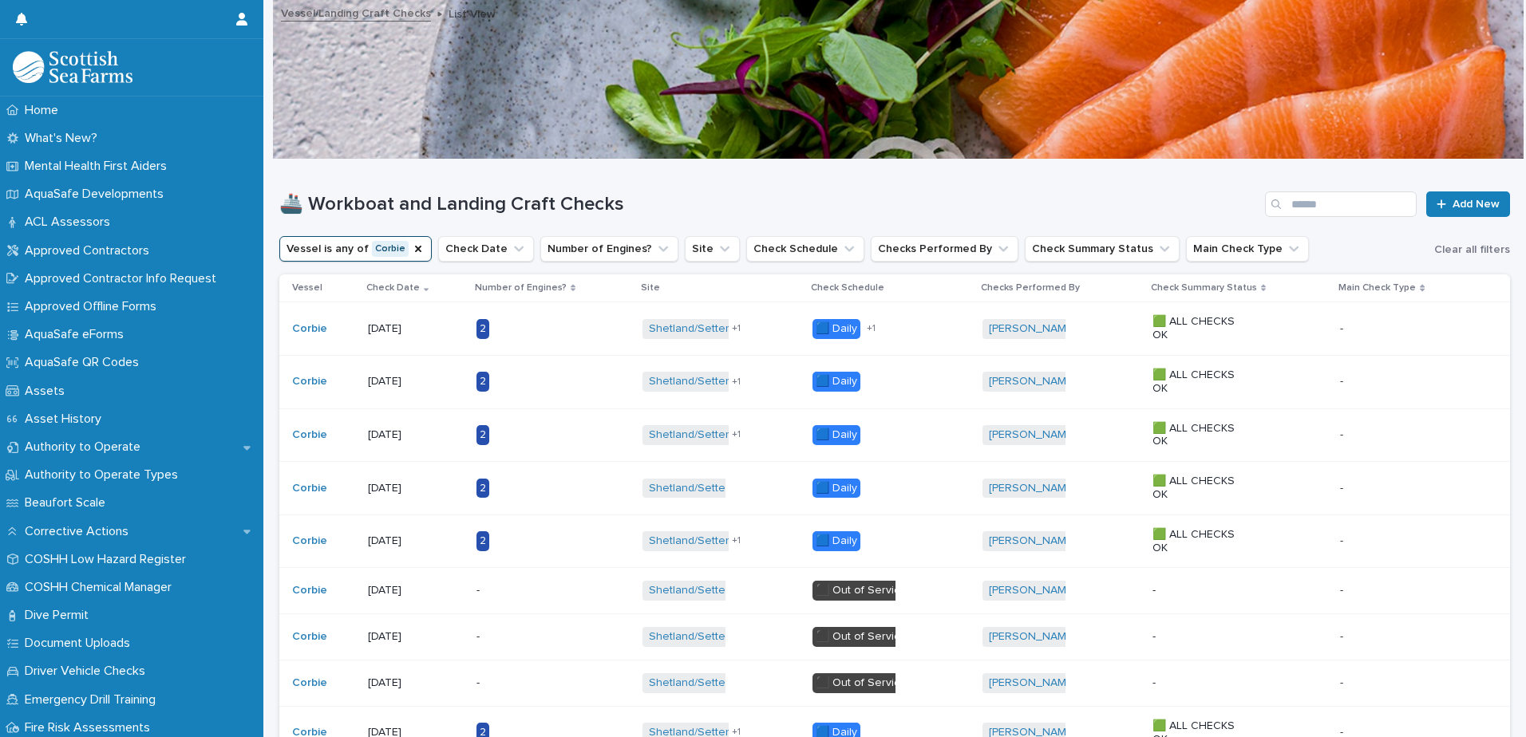
click at [566, 372] on p "2" at bounding box center [526, 382] width 100 height 20
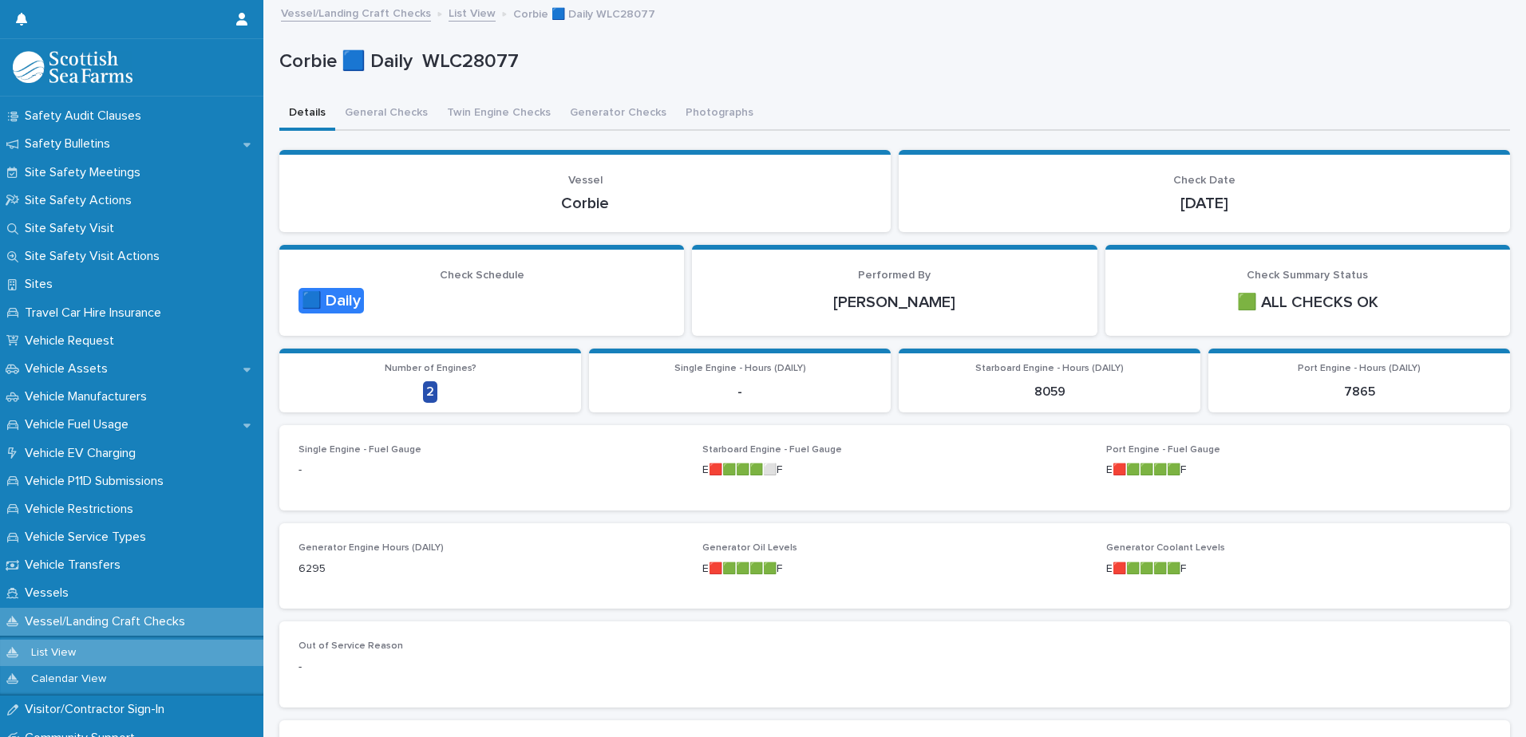
scroll to position [1204, 0]
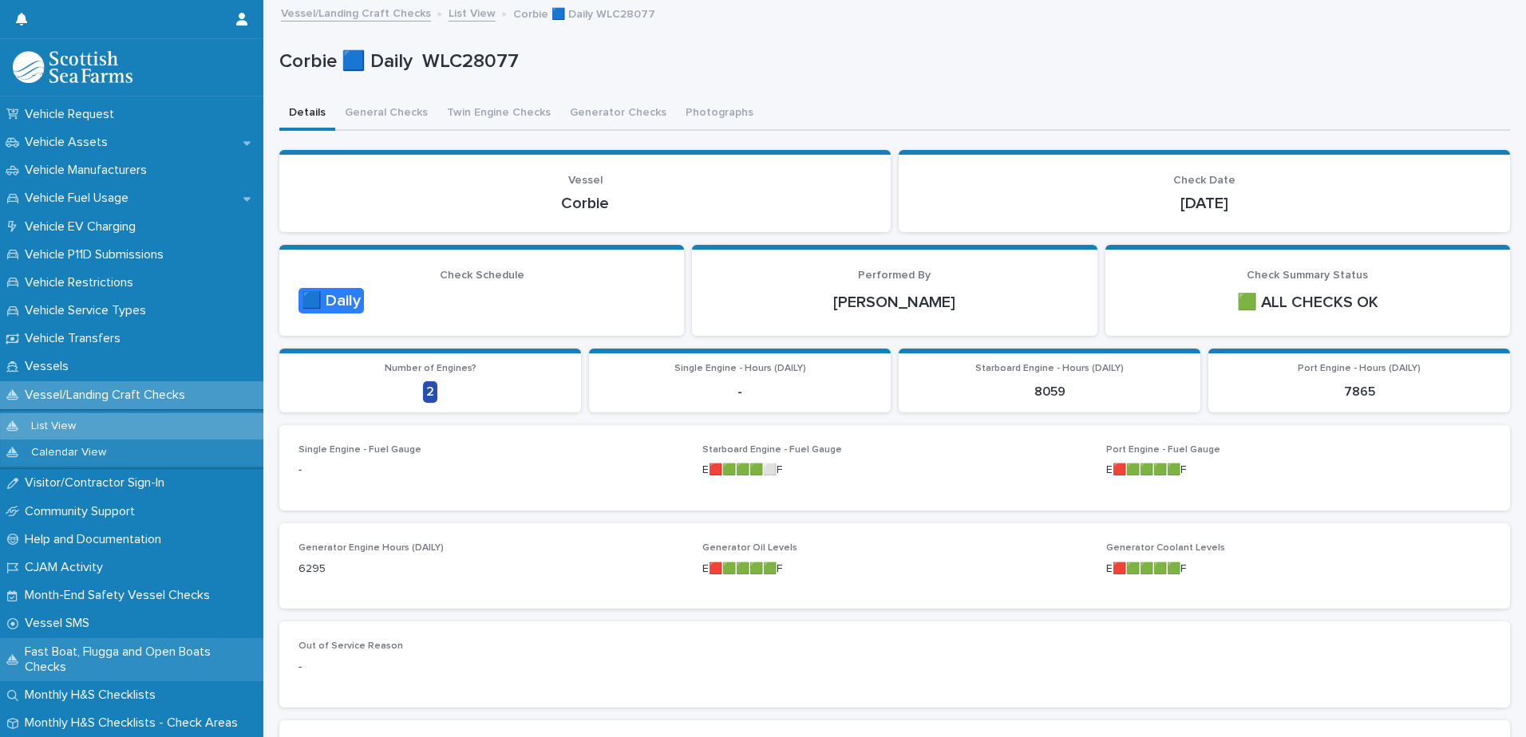
click at [99, 658] on p "Fast Boat, Flugga and Open Boats Checks" at bounding box center [140, 660] width 245 height 30
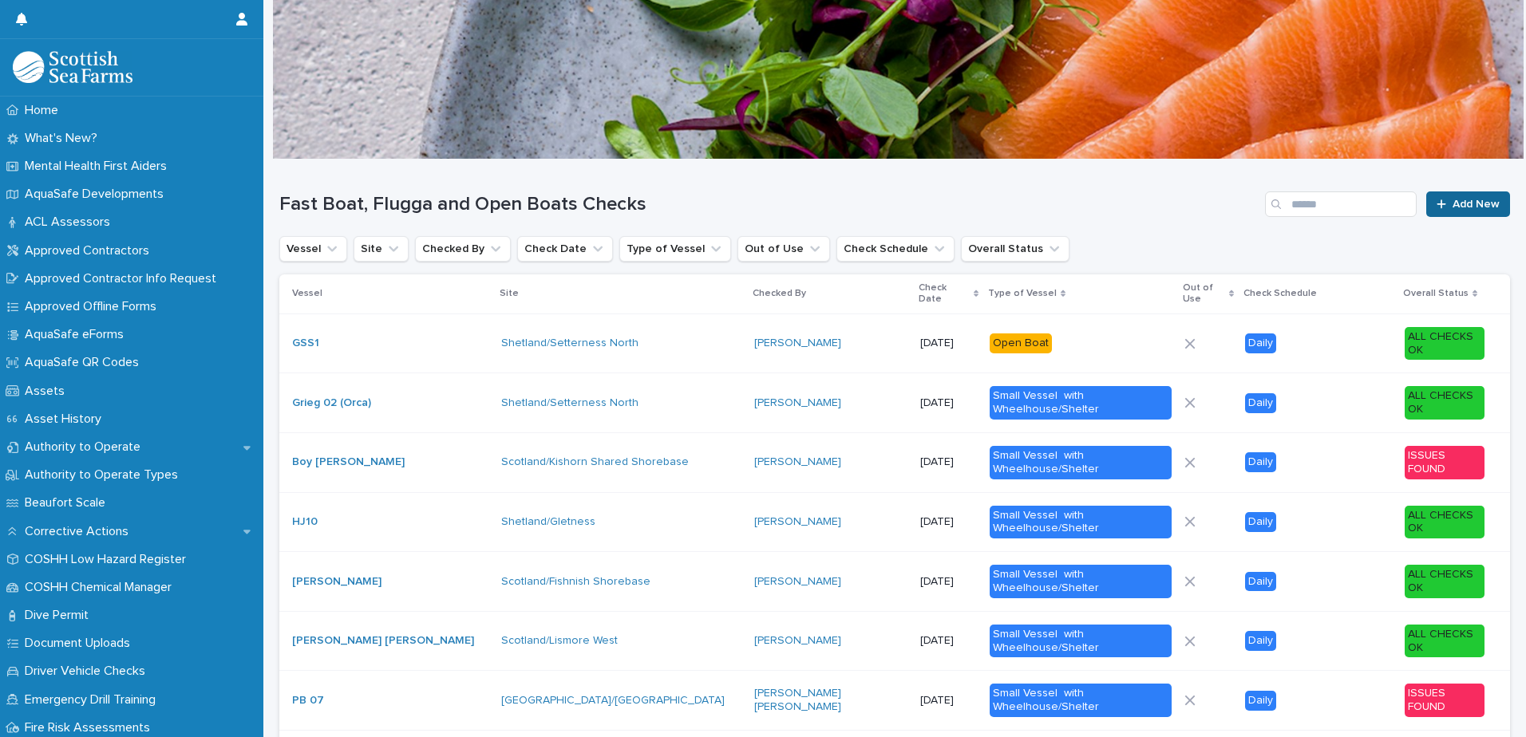
click at [1453, 201] on span "Add New" at bounding box center [1476, 204] width 47 height 11
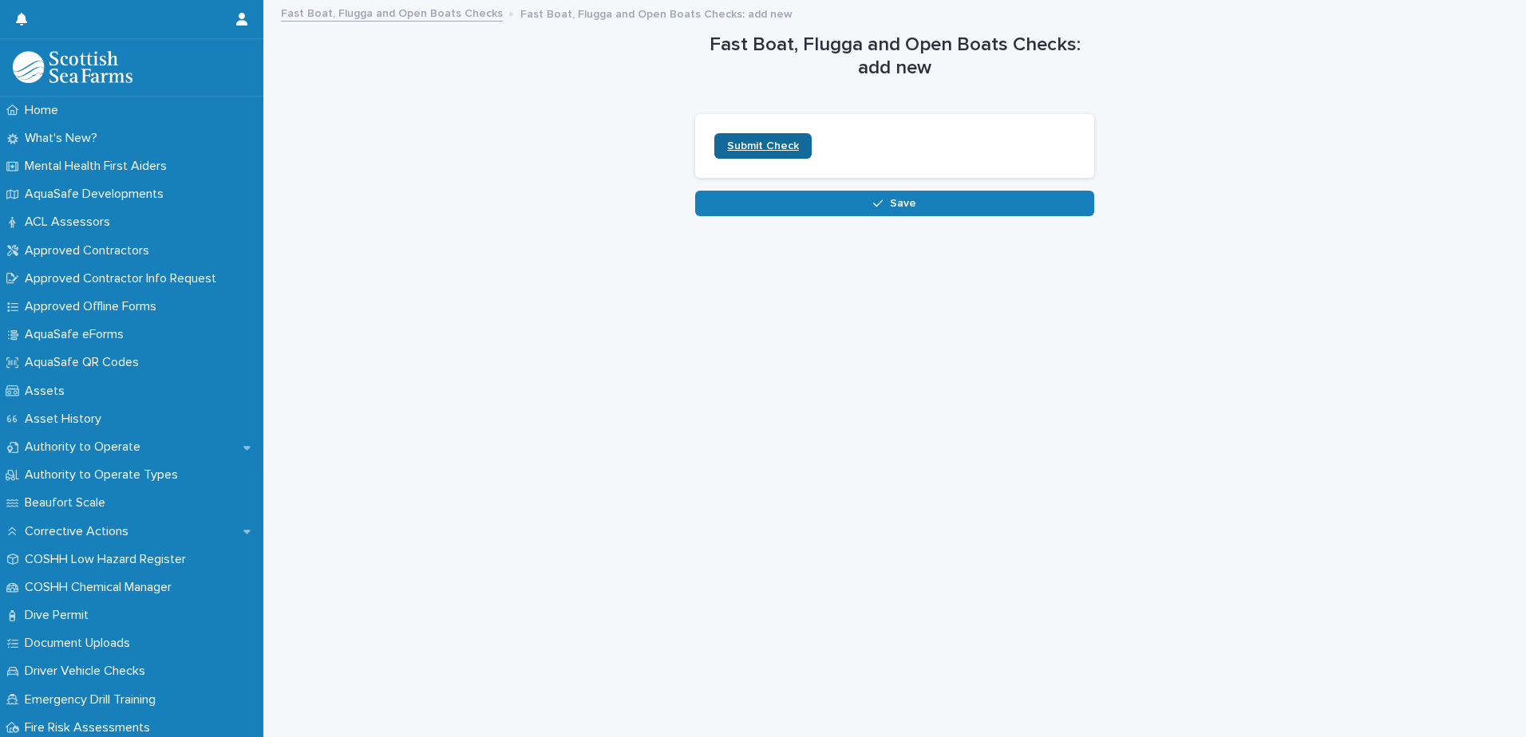
click at [748, 142] on span "Submit Check" at bounding box center [763, 145] width 72 height 11
click at [418, 14] on link "Fast Boat, Flugga and Open Boats Checks" at bounding box center [392, 12] width 222 height 18
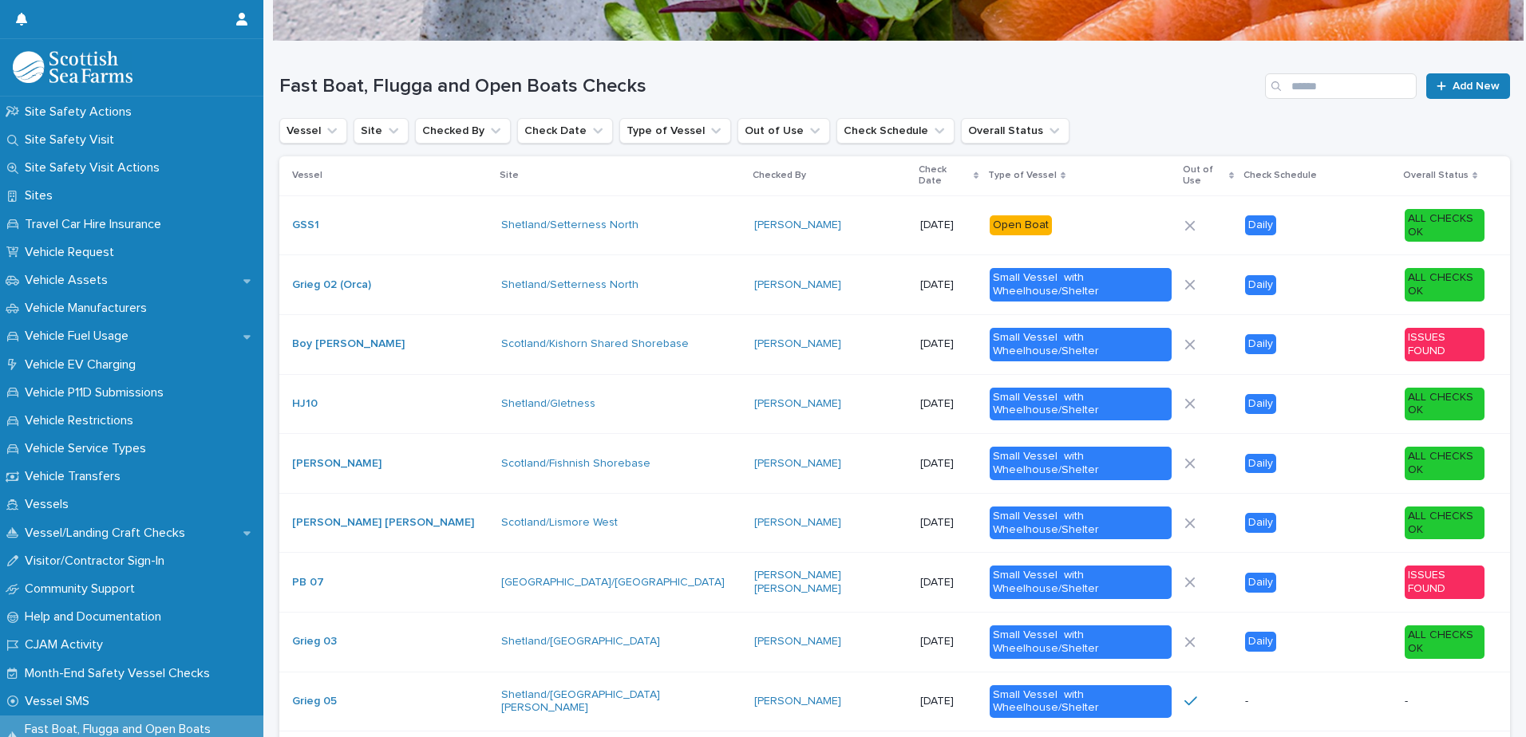
scroll to position [1144, 0]
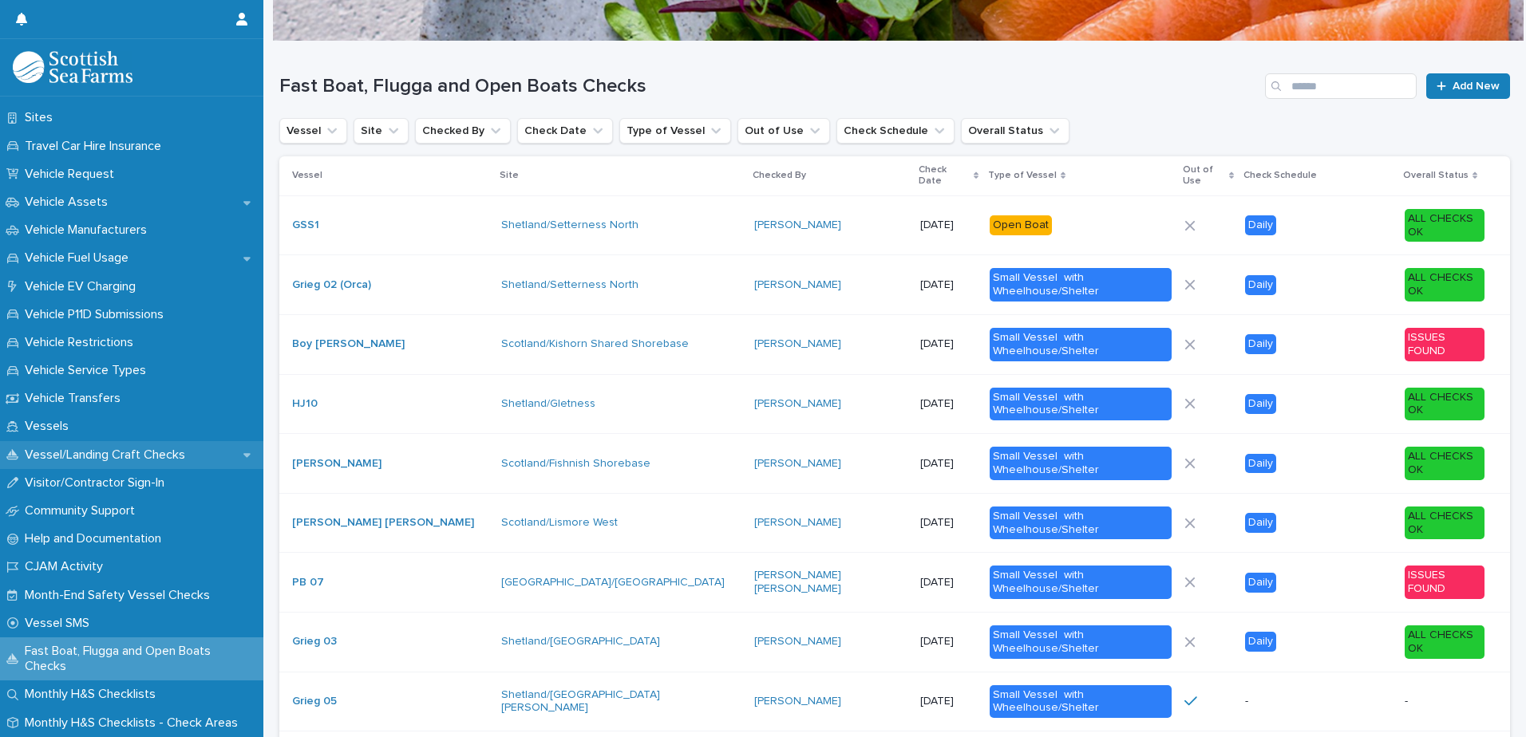
click at [127, 455] on p "Vessel/Landing Craft Checks" at bounding box center [108, 455] width 180 height 15
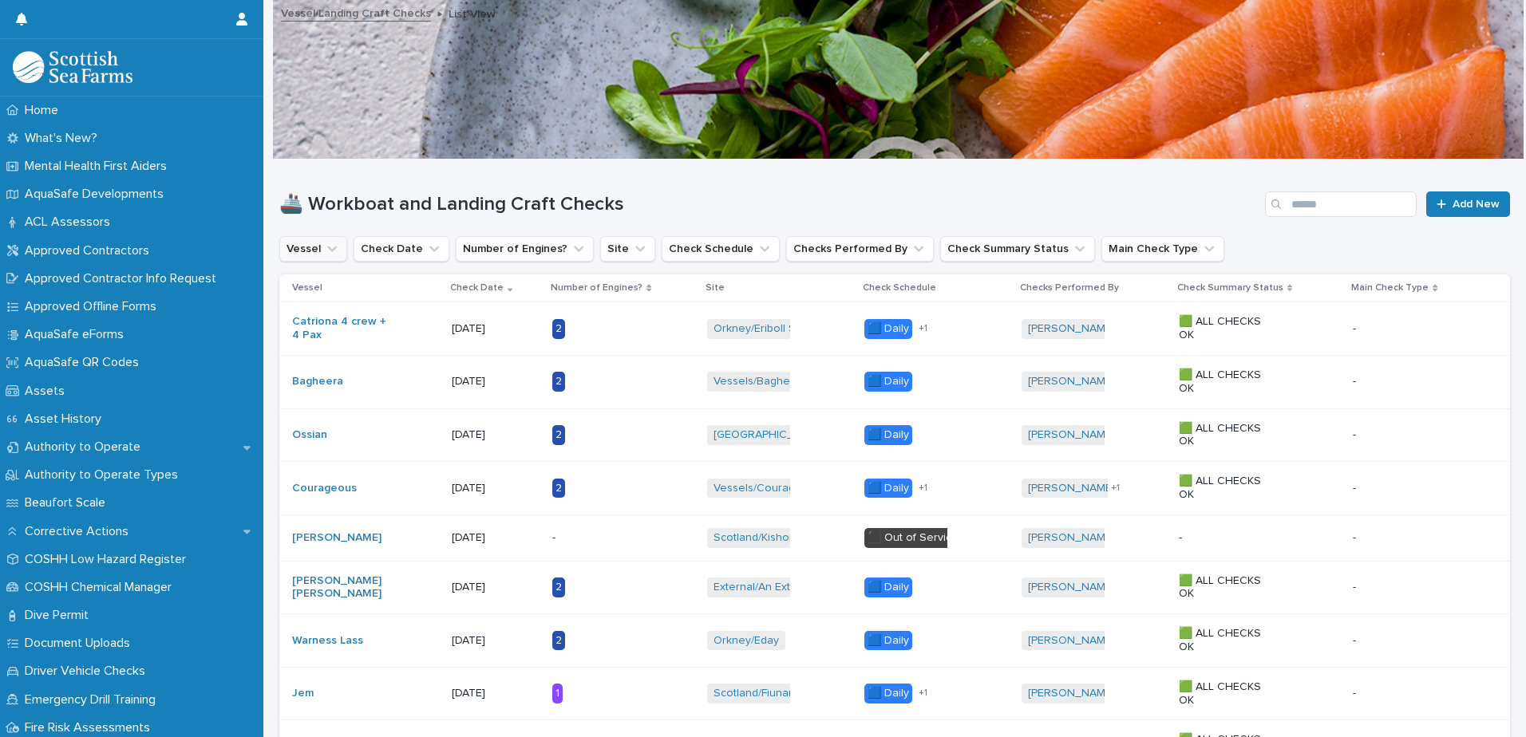
click at [328, 251] on icon "Vessel" at bounding box center [332, 249] width 16 height 16
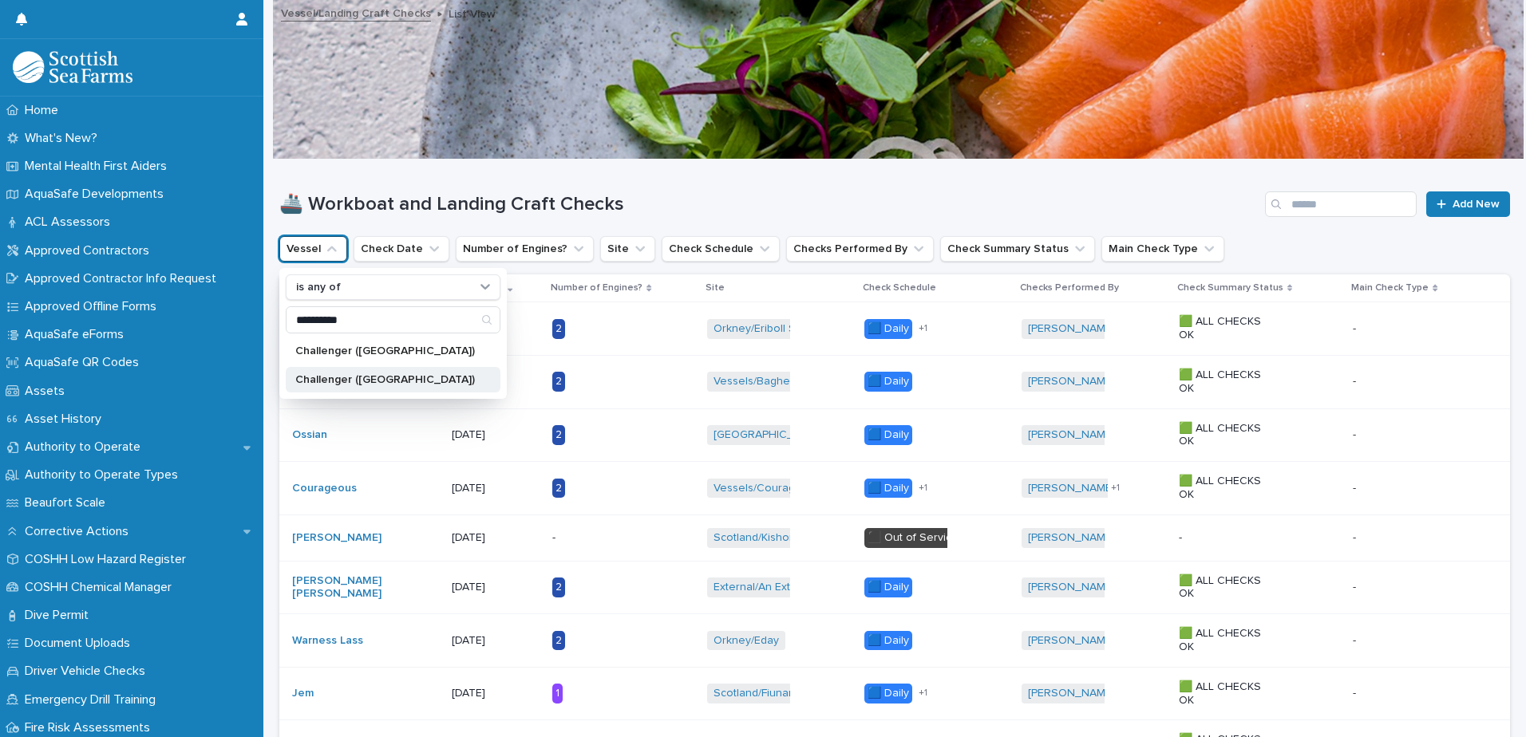
type input "**********"
click at [378, 377] on p "Challenger ([GEOGRAPHIC_DATA])" at bounding box center [385, 379] width 180 height 11
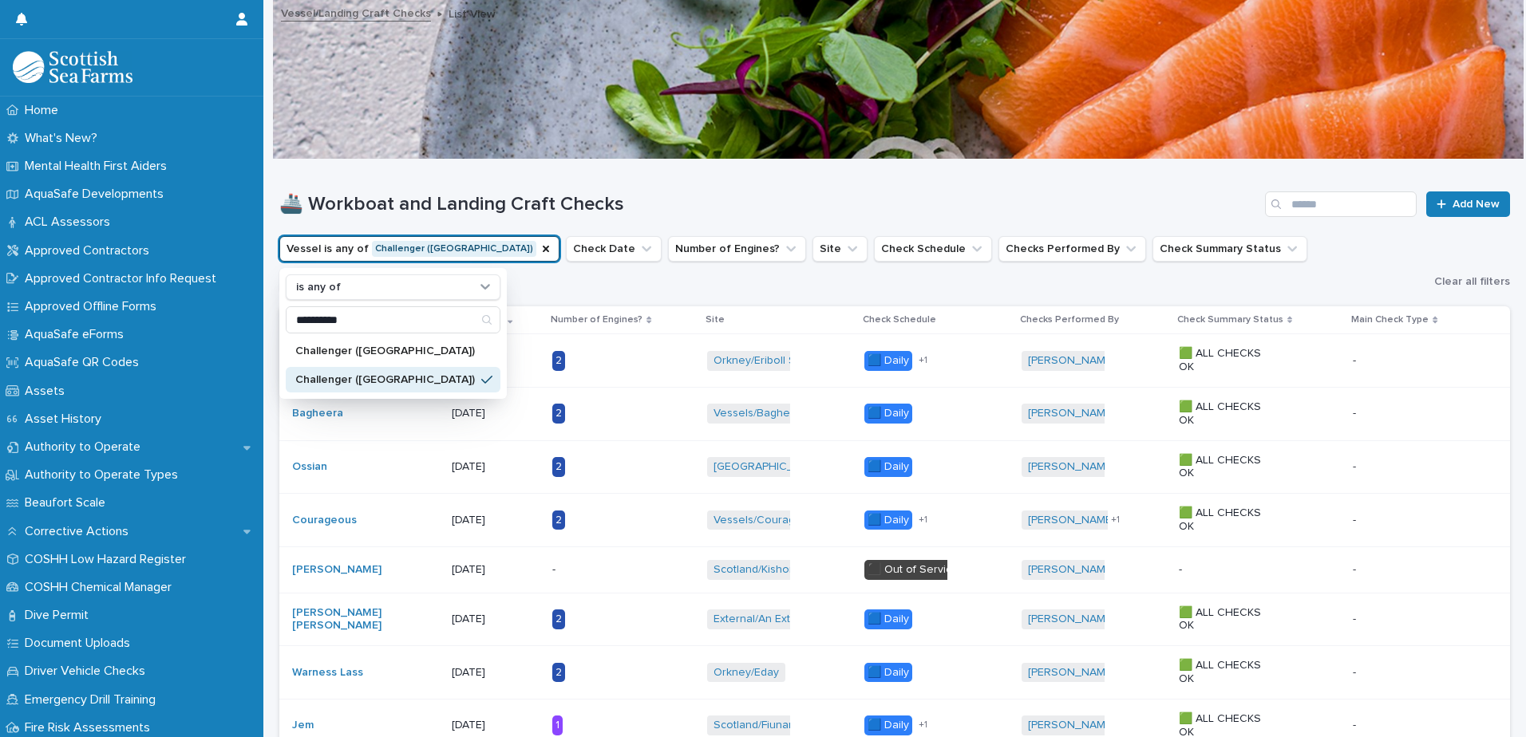
click at [773, 191] on div "🚢 Workboat and Landing Craft Checks Add New" at bounding box center [894, 198] width 1231 height 77
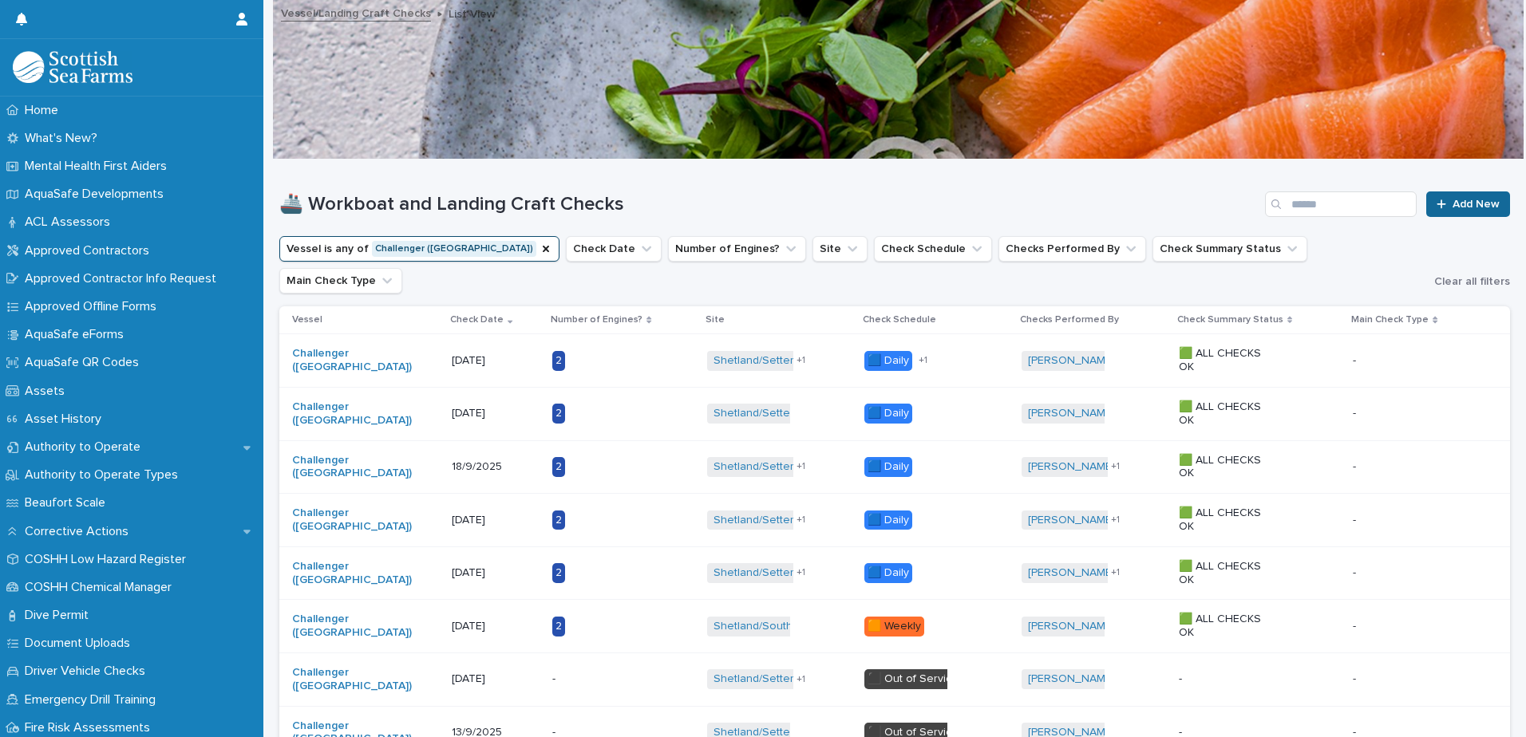
click at [1455, 206] on span "Add New" at bounding box center [1476, 204] width 47 height 11
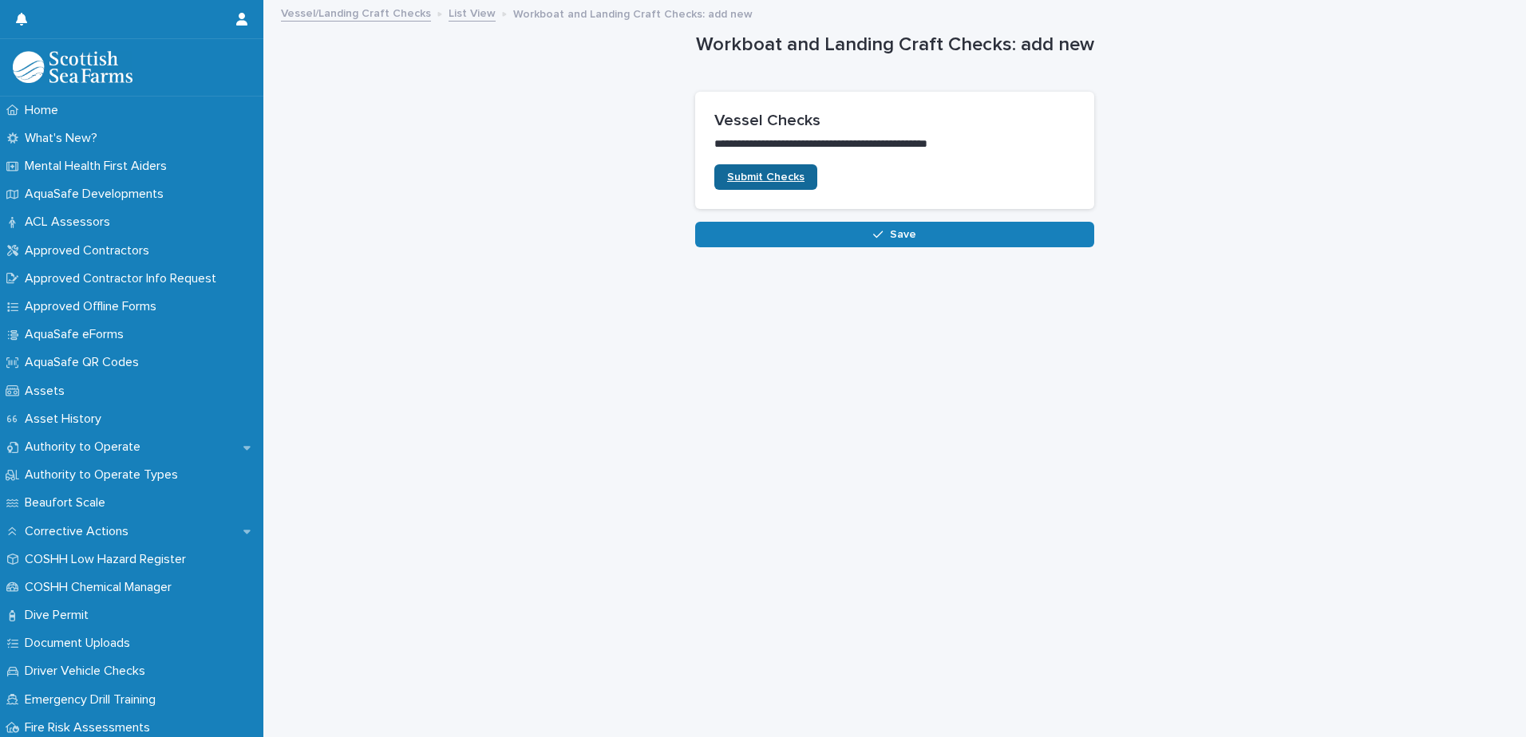
click at [773, 178] on span "Submit Checks" at bounding box center [765, 177] width 77 height 11
click at [394, 10] on link "Vessel/Landing Craft Checks" at bounding box center [356, 12] width 150 height 18
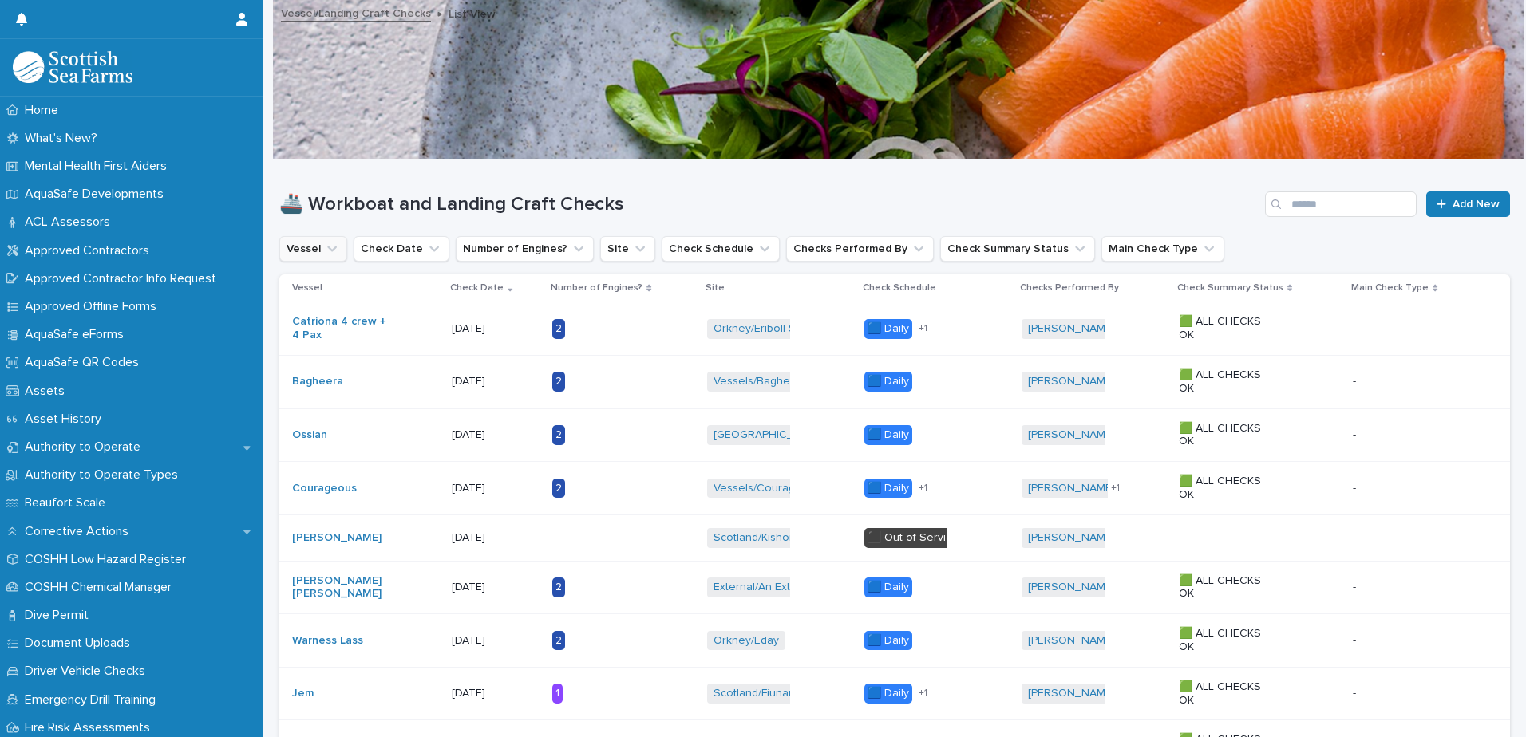
click at [318, 249] on button "Vessel" at bounding box center [313, 249] width 68 height 26
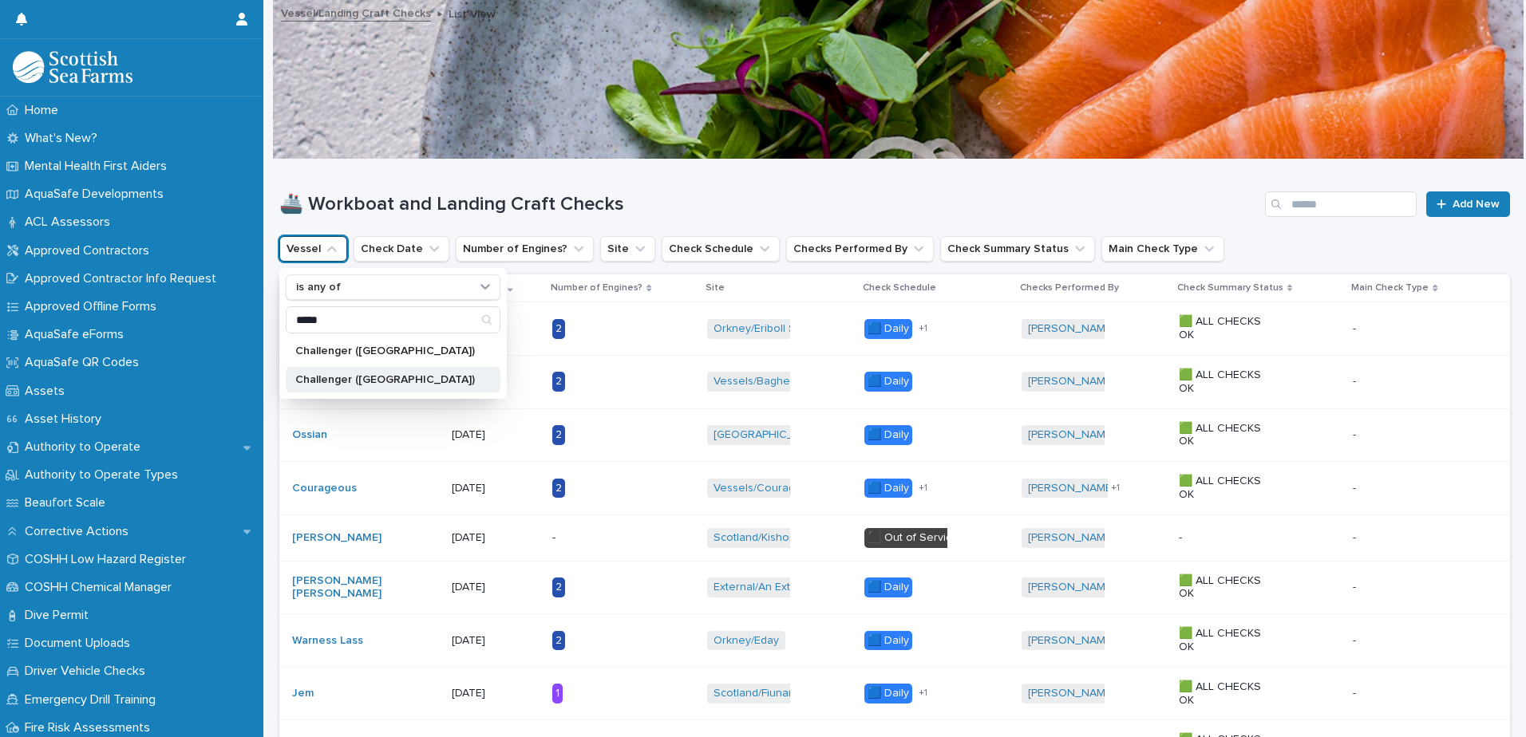
type input "*****"
click at [374, 377] on p "Challenger ([GEOGRAPHIC_DATA])" at bounding box center [385, 379] width 180 height 11
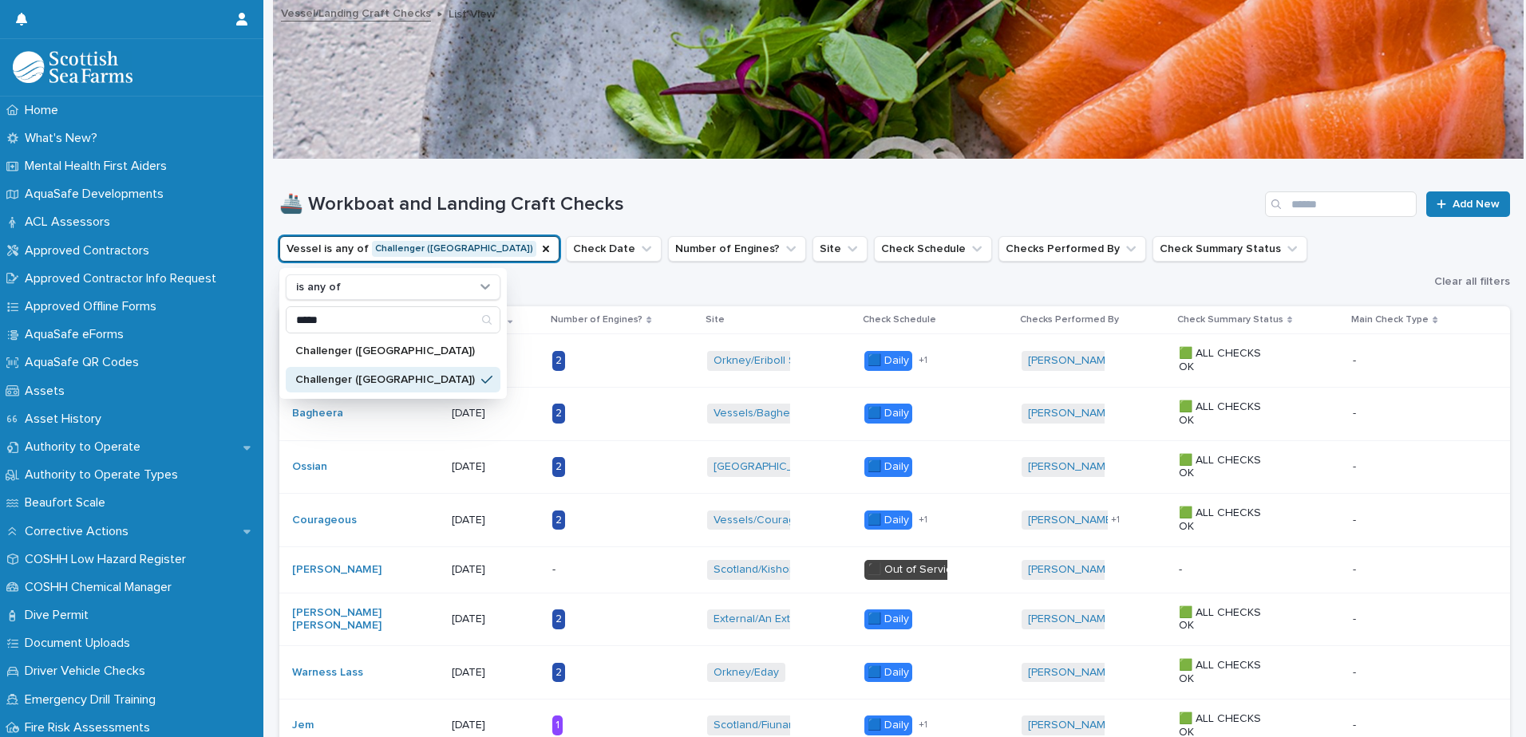
click at [647, 204] on h1 "🚢 Workboat and Landing Craft Checks" at bounding box center [768, 204] width 979 height 23
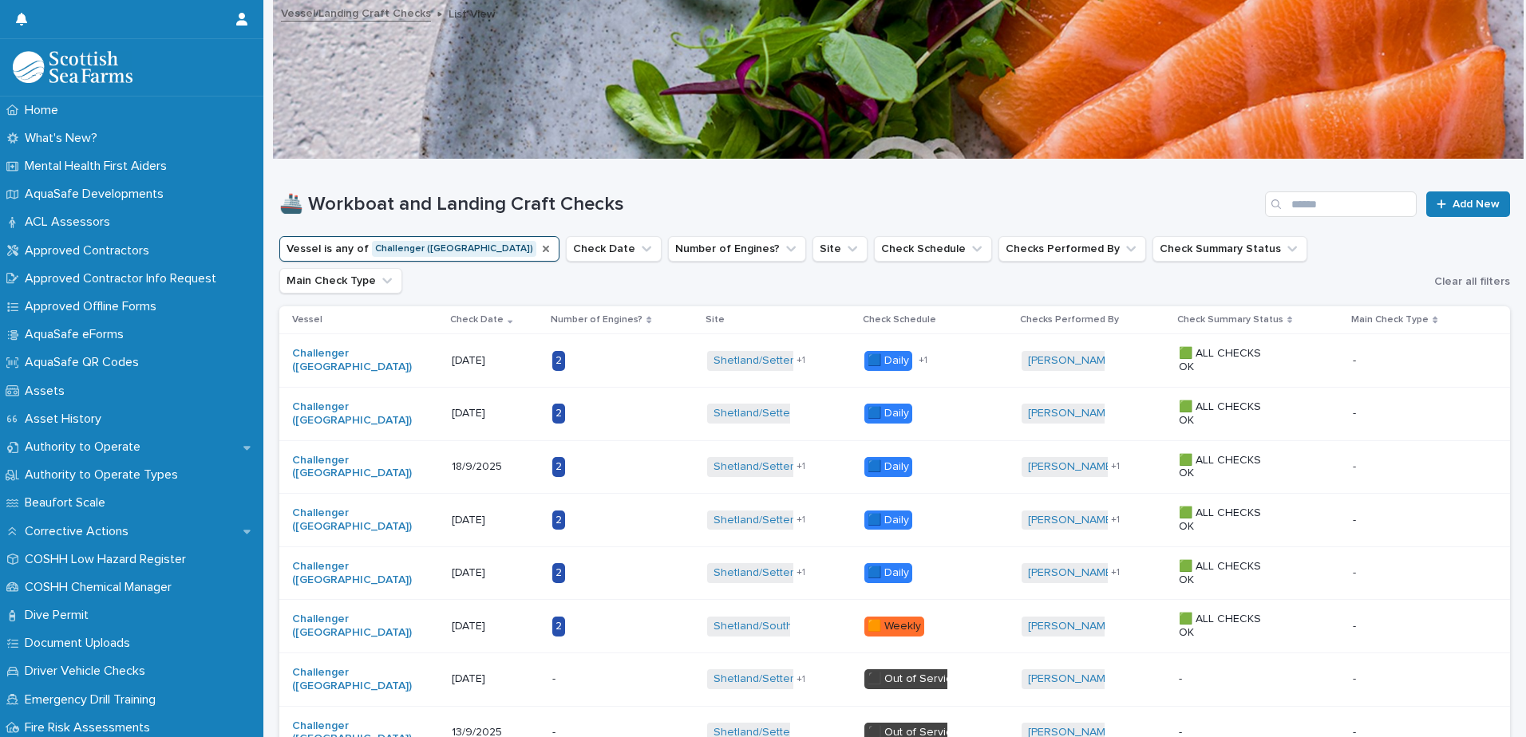
click at [543, 249] on icon "Vessel" at bounding box center [546, 249] width 6 height 6
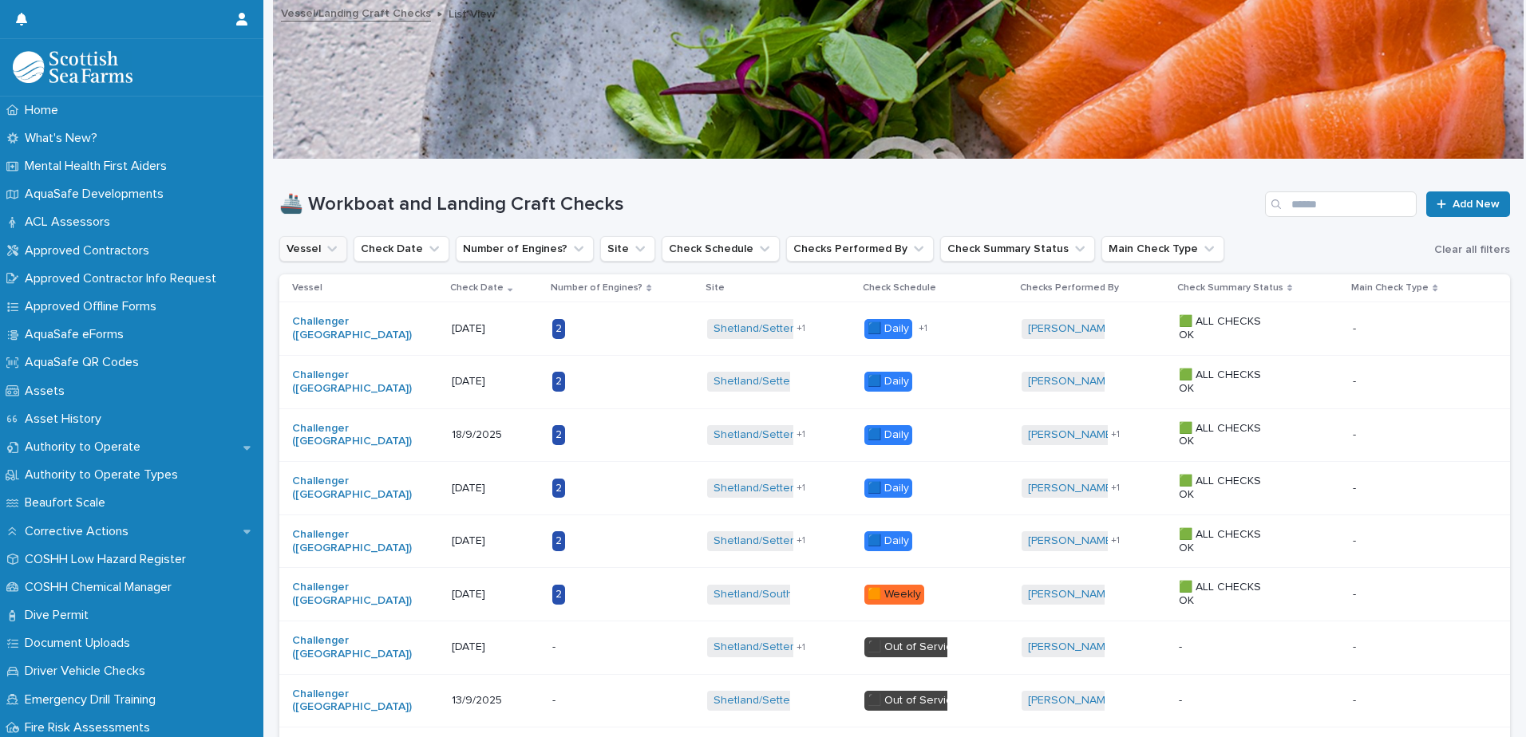
click at [319, 249] on button "Vessel" at bounding box center [313, 249] width 68 height 26
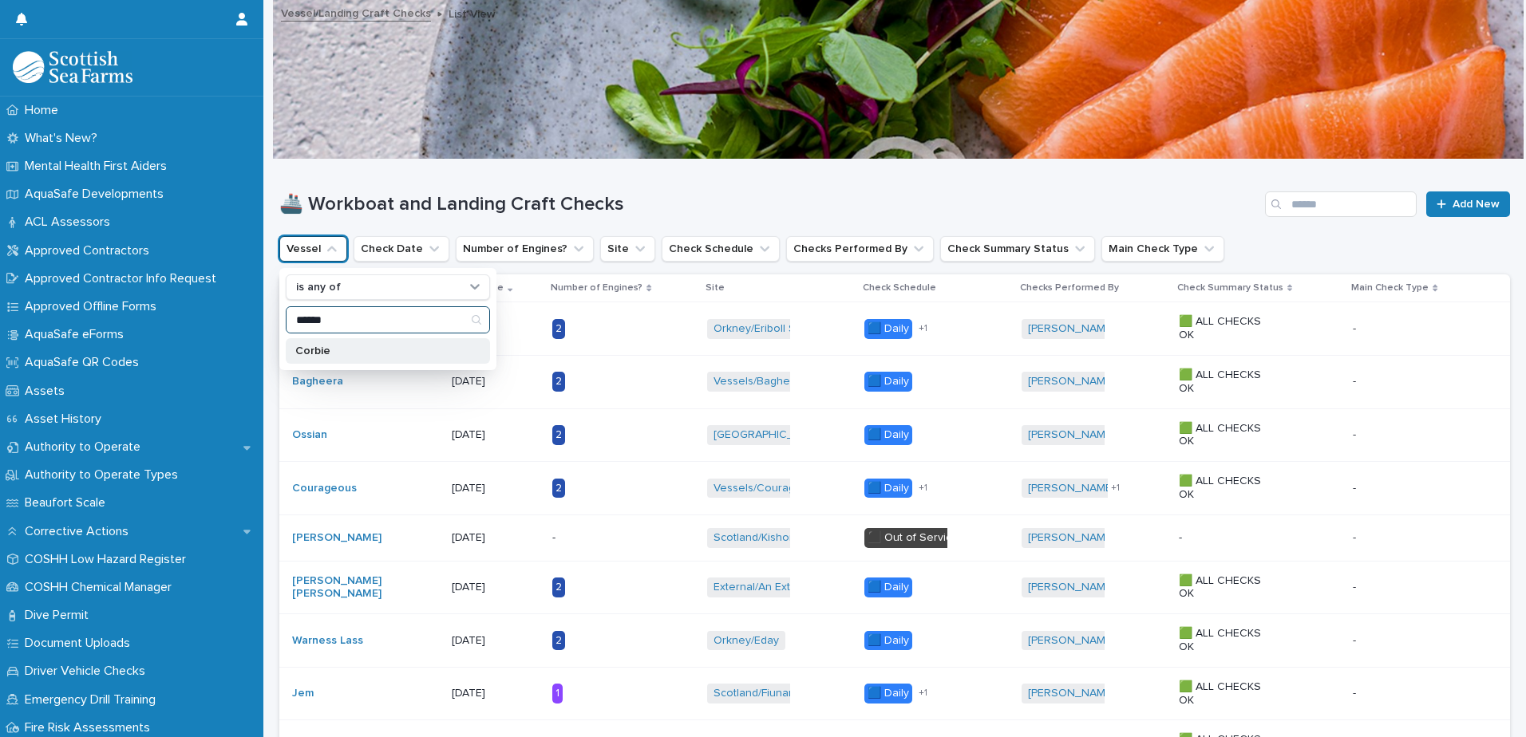
type input "******"
click at [350, 355] on p "Corbie" at bounding box center [379, 351] width 169 height 11
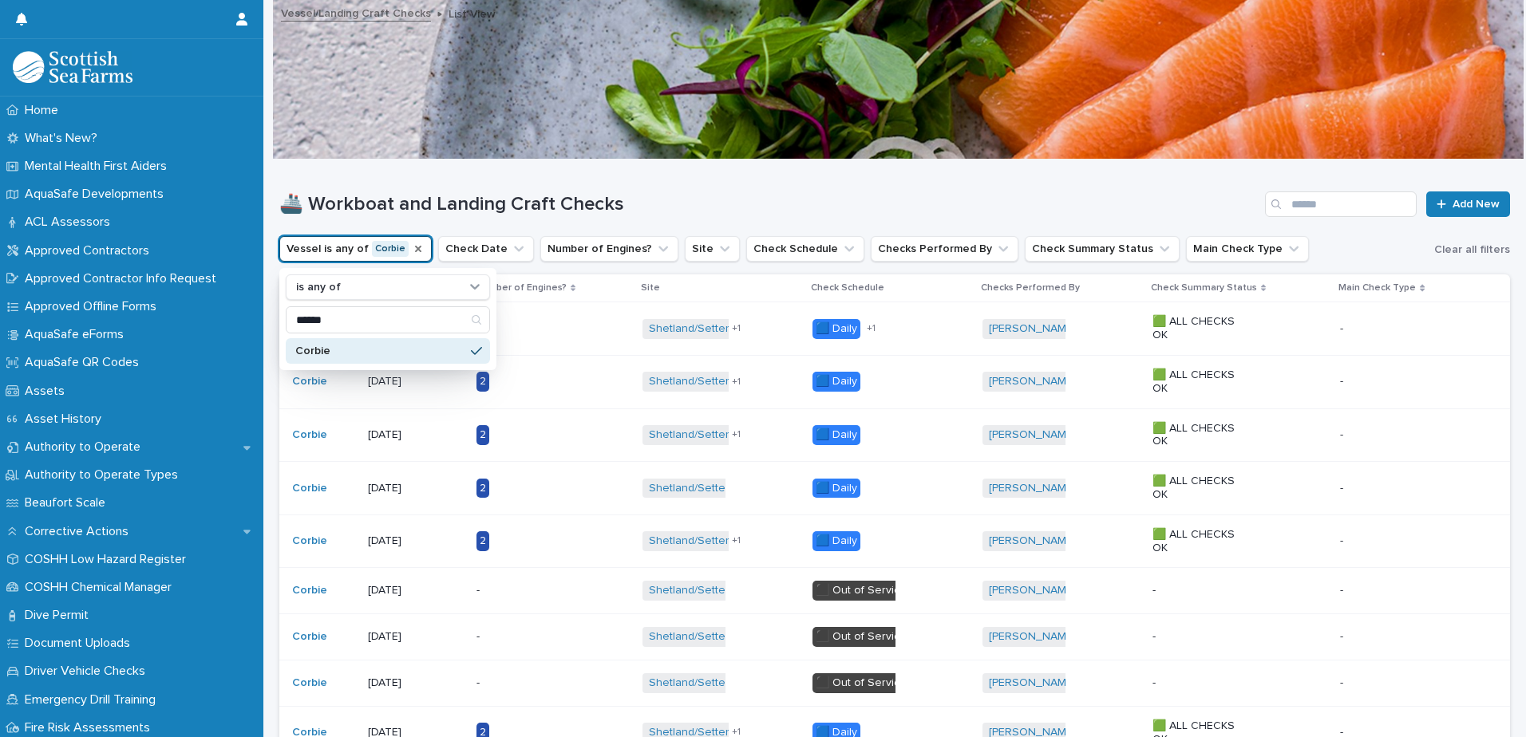
click at [733, 189] on div "🚢 Workboat and Landing Craft Checks Add New" at bounding box center [894, 198] width 1231 height 77
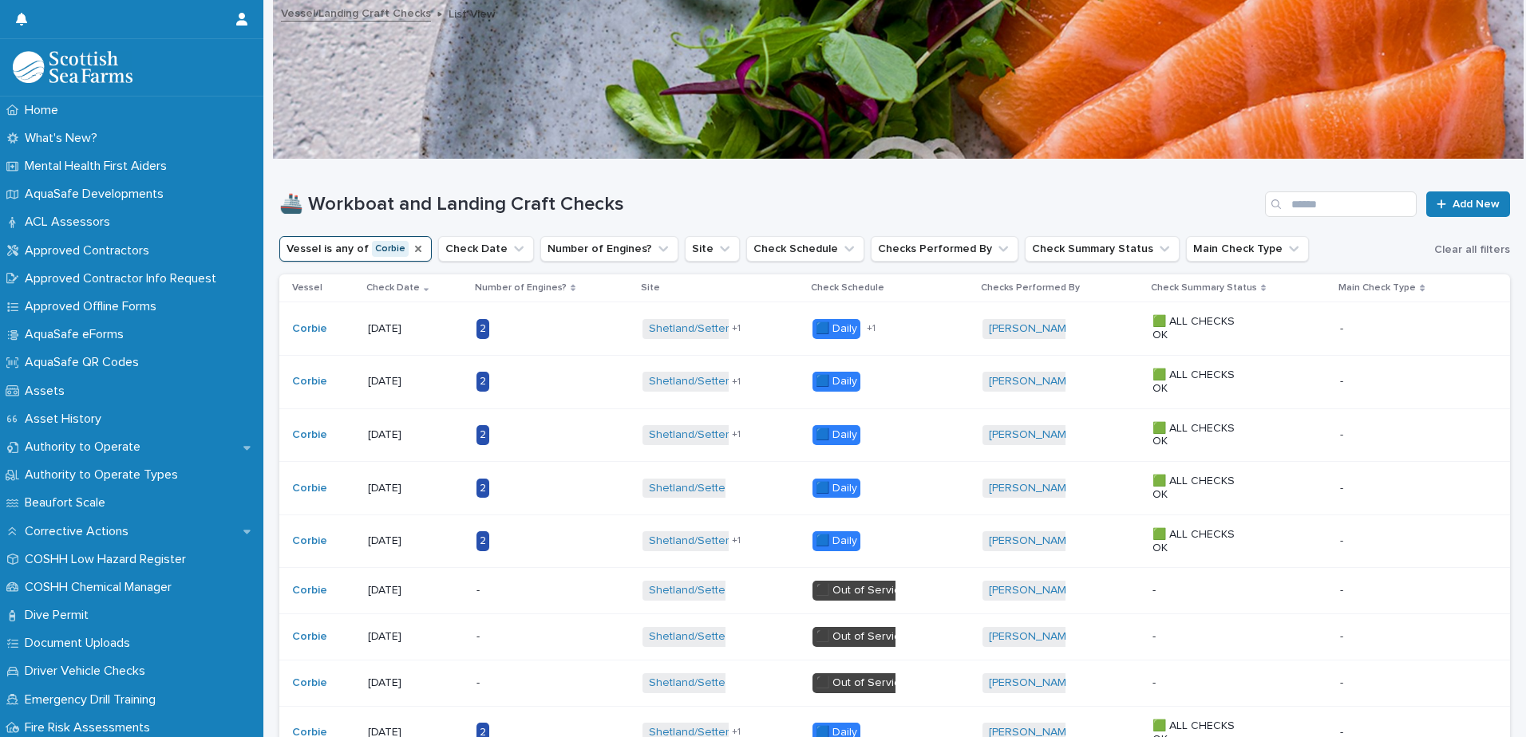
click at [574, 367] on div "2" at bounding box center [553, 382] width 154 height 33
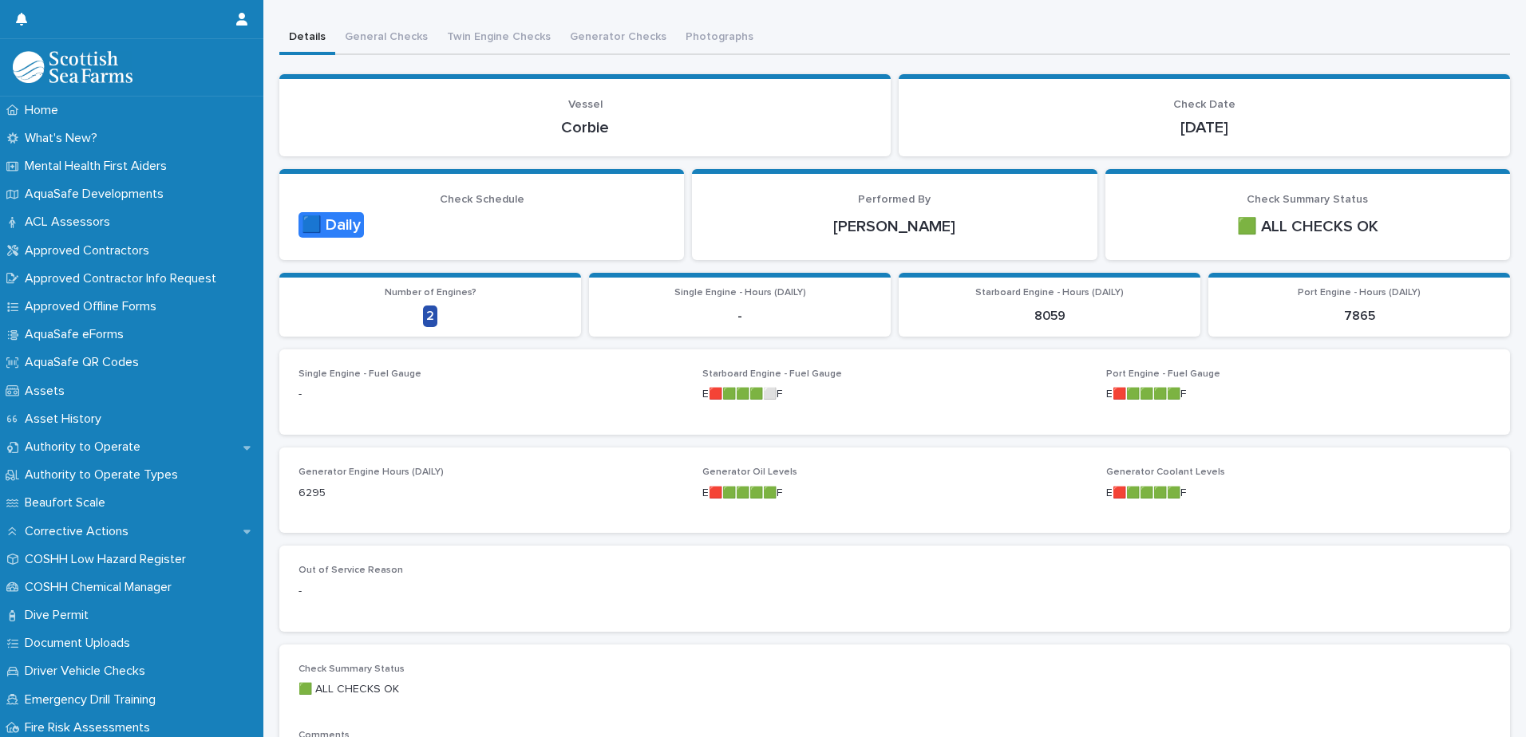
scroll to position [77, 0]
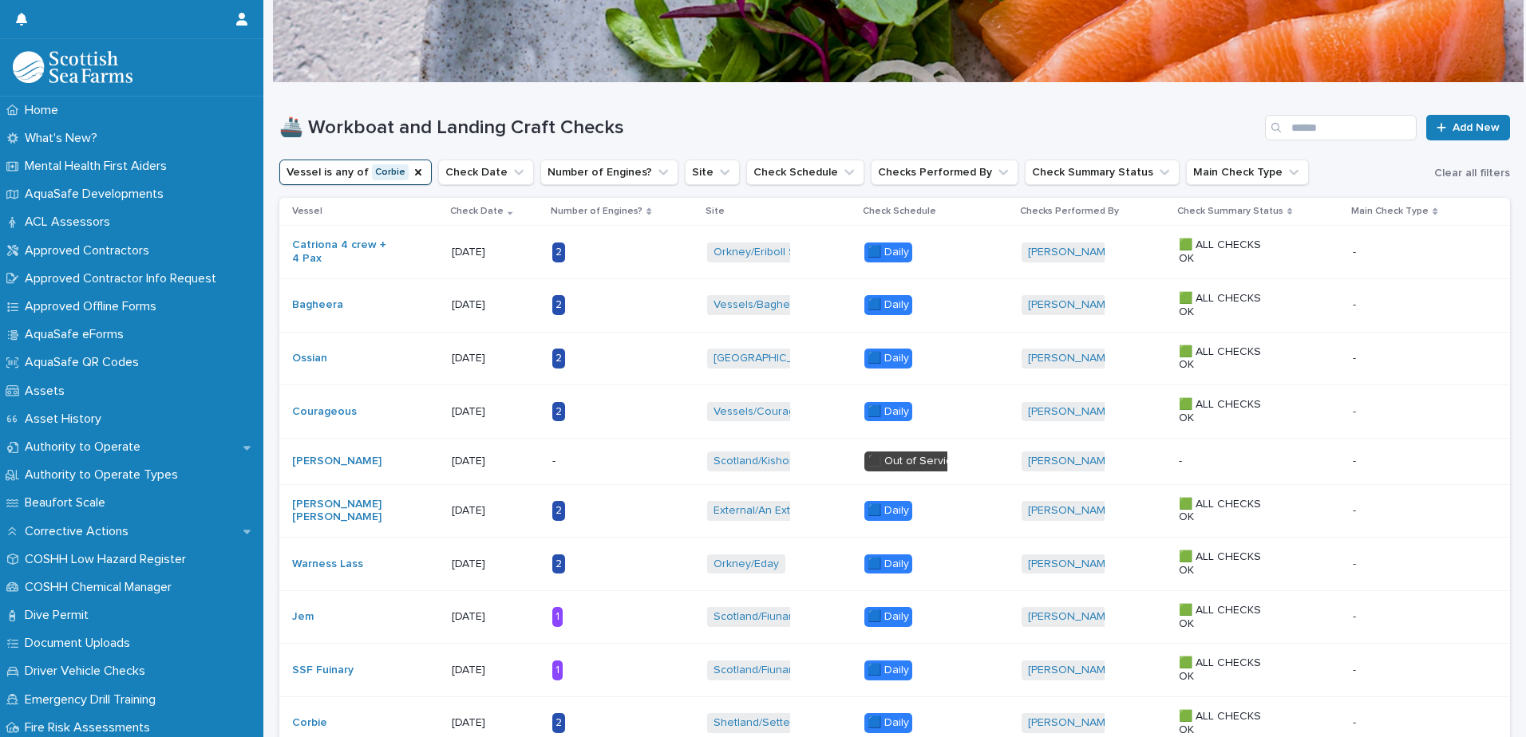
scroll to position [12, 0]
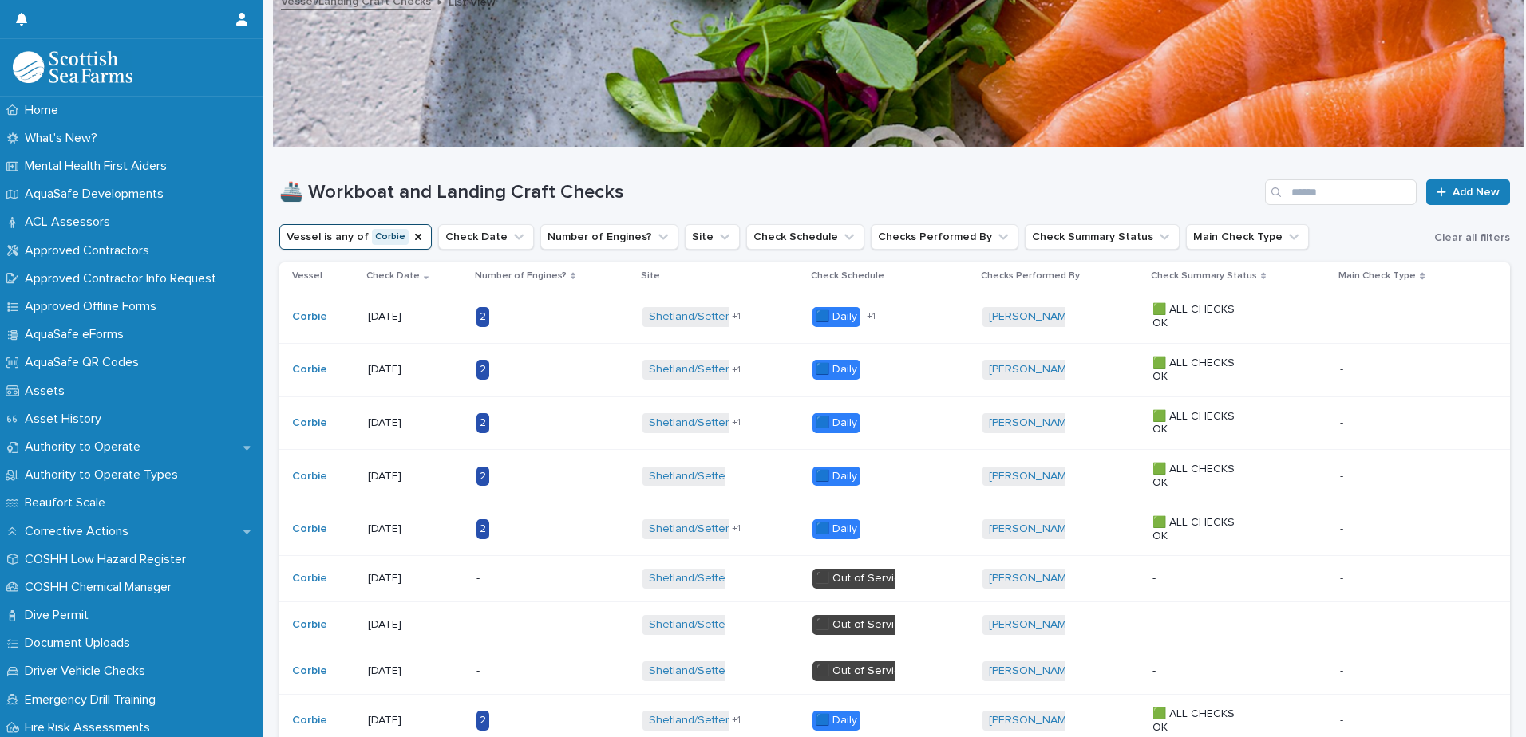
click at [531, 316] on p "2" at bounding box center [526, 317] width 100 height 20
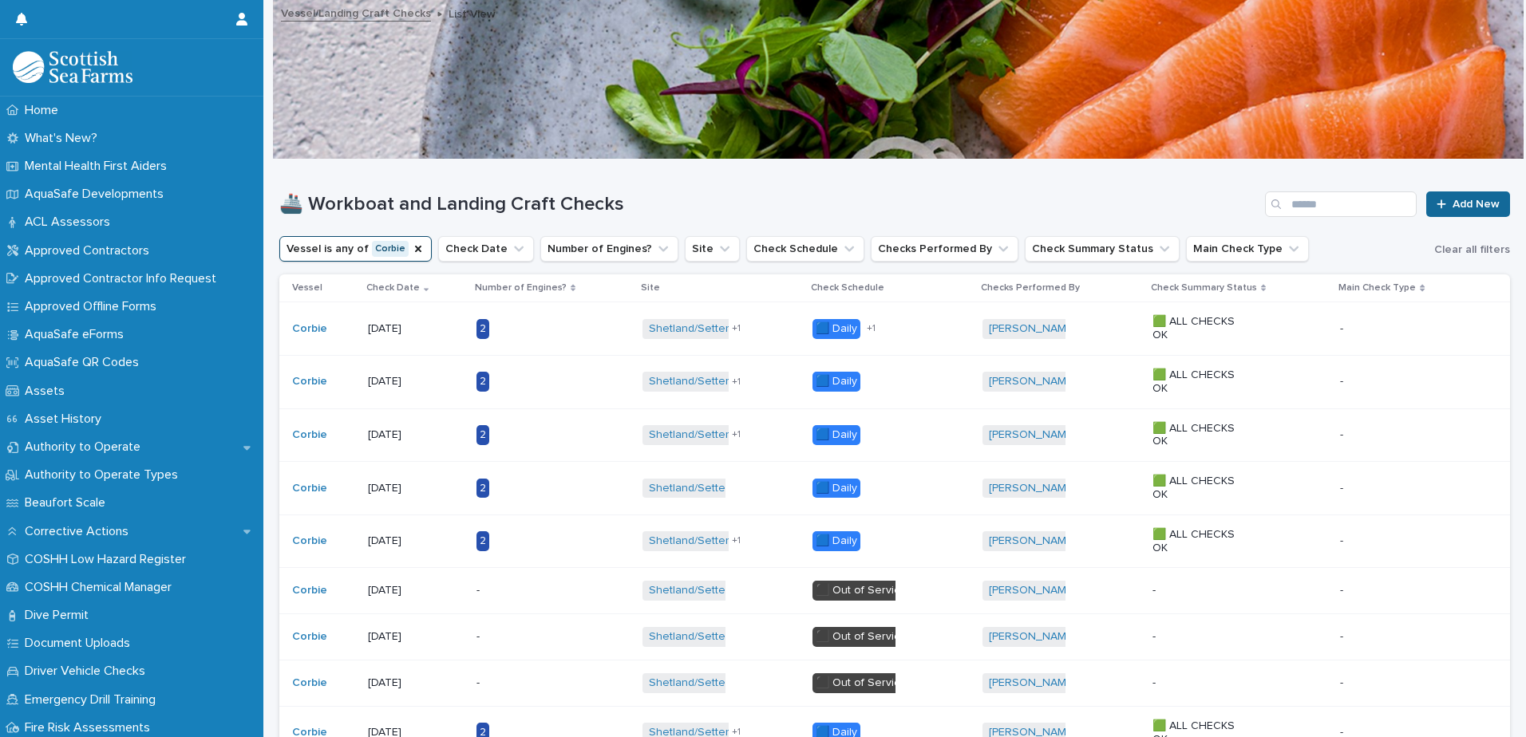
click at [1450, 211] on link "Add New" at bounding box center [1468, 205] width 84 height 26
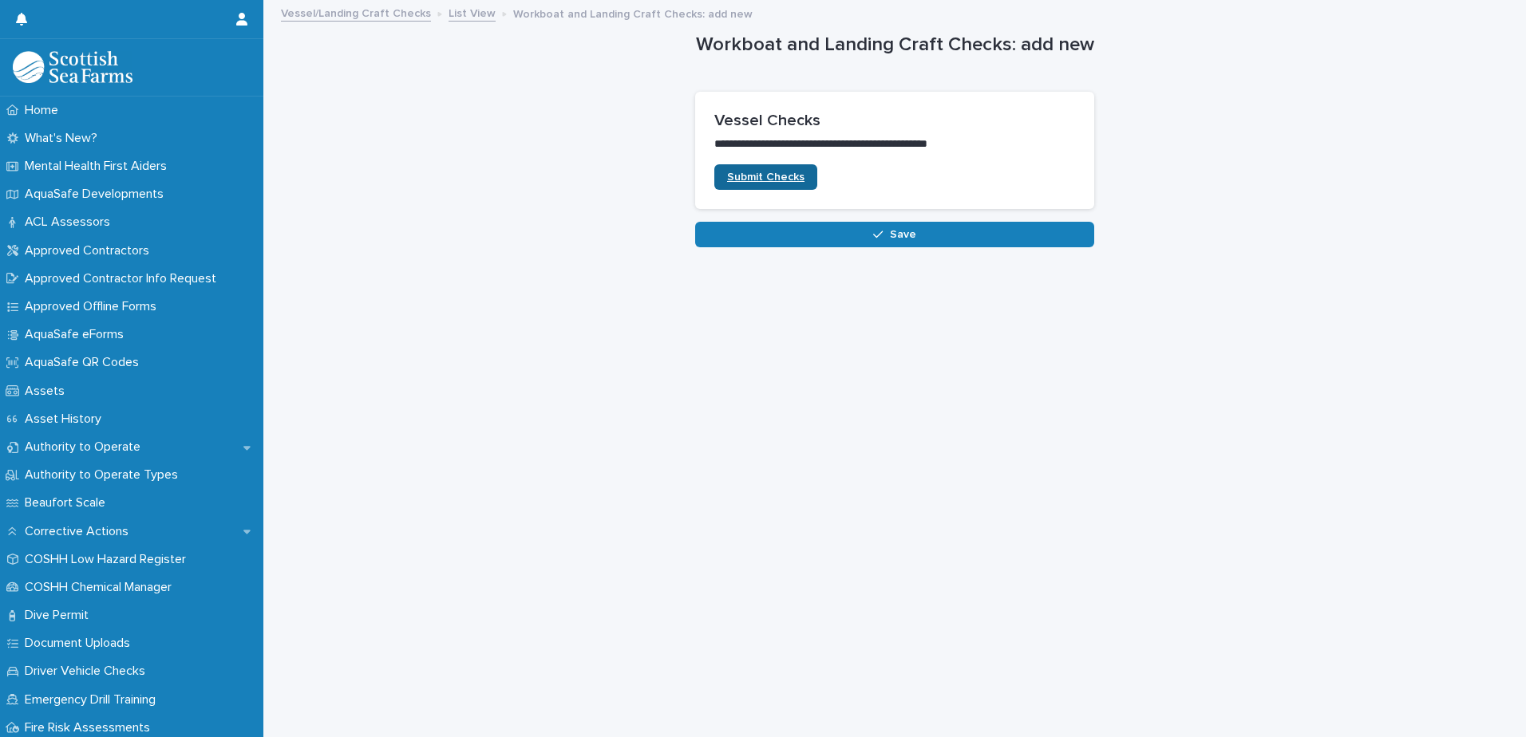
click at [766, 184] on link "Submit Checks" at bounding box center [765, 177] width 103 height 26
